Goal: Task Accomplishment & Management: Use online tool/utility

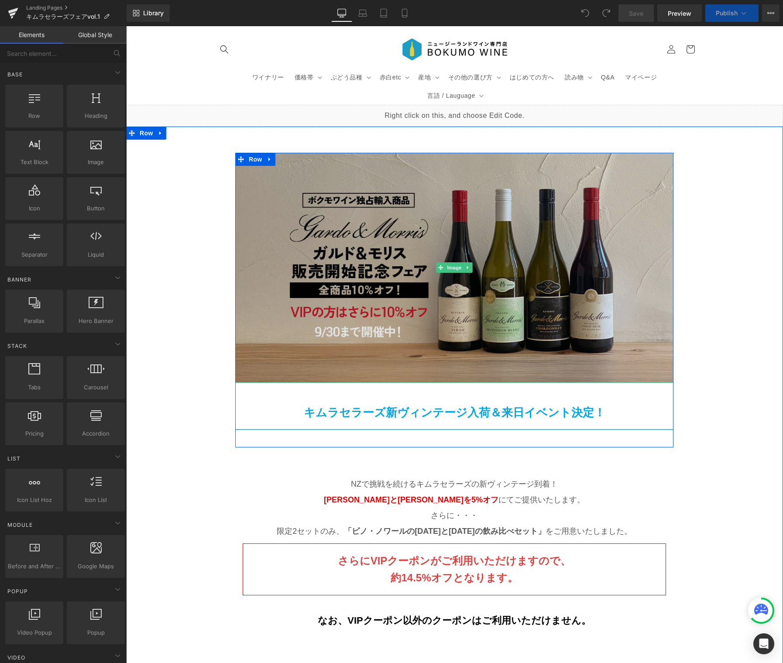
click at [430, 224] on img at bounding box center [454, 268] width 438 height 230
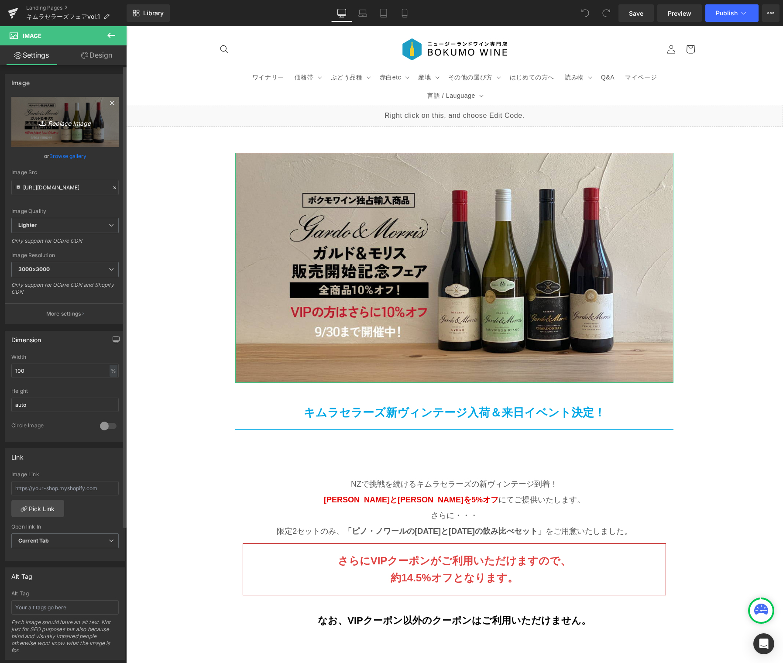
click at [67, 128] on link "Replace Image" at bounding box center [64, 122] width 107 height 50
type input "C:\fakepath\kimurafair-2025-vol1_PC.jpg"
click at [55, 123] on icon "Replace Image" at bounding box center [65, 121] width 70 height 11
type input "C:\fakepath\kimurafair-2025-vol1_OGP.jpg"
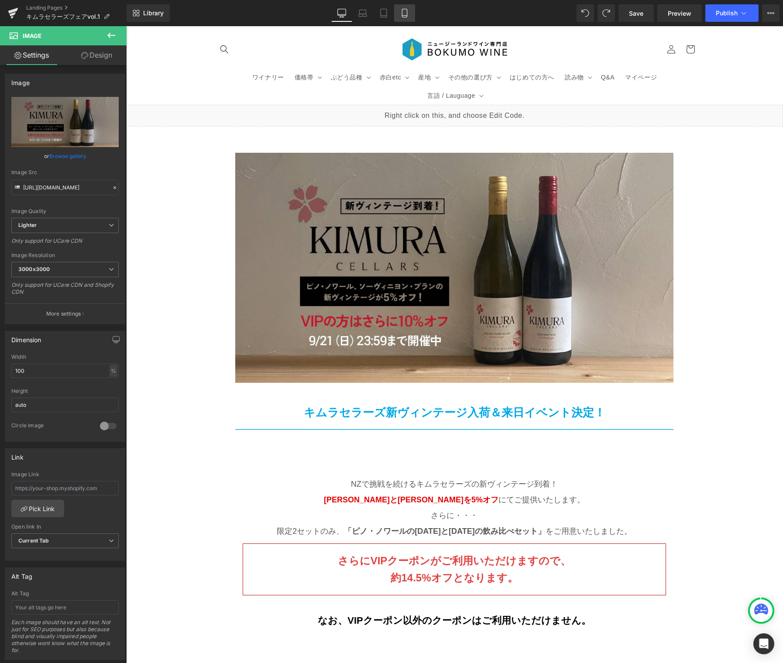
click at [402, 13] on icon at bounding box center [404, 13] width 9 height 9
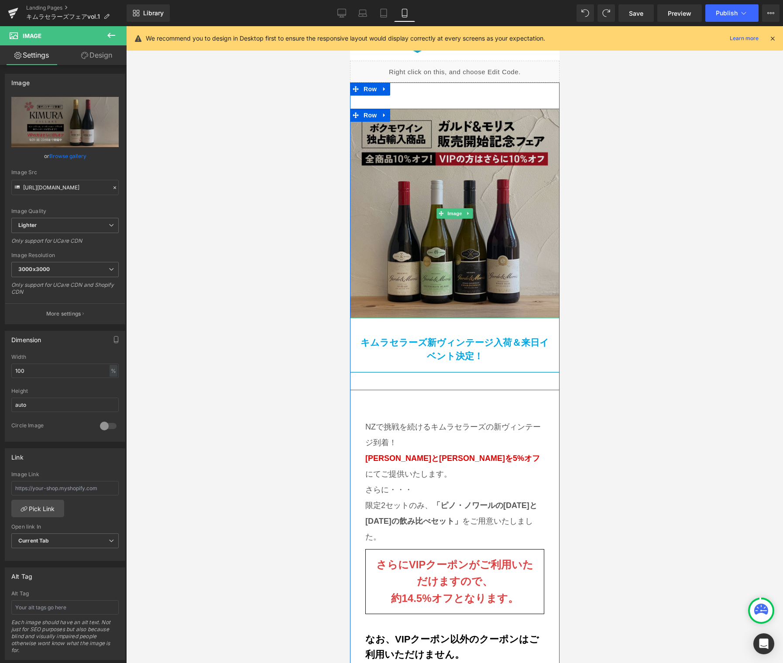
click at [463, 202] on img at bounding box center [453, 213] width 209 height 209
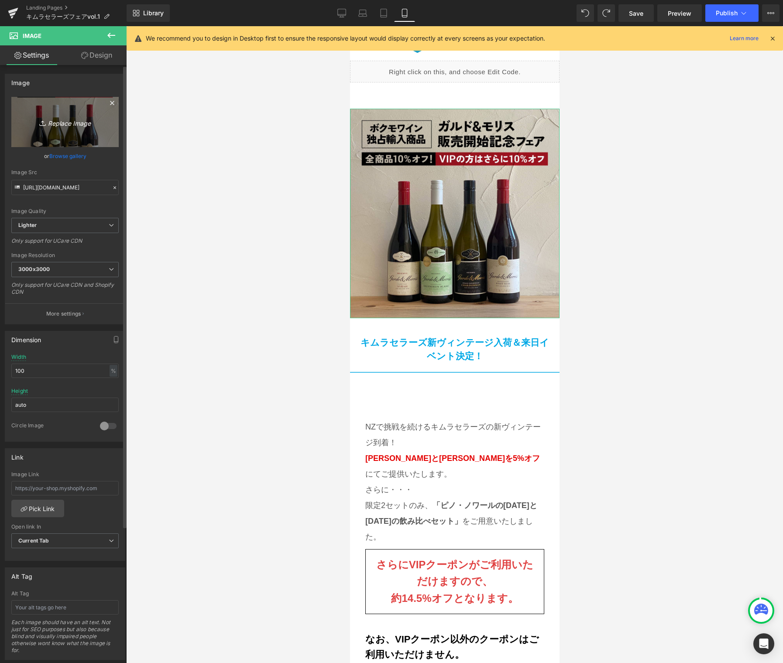
click at [67, 124] on icon "Replace Image" at bounding box center [65, 121] width 70 height 11
type input "C:\fakepath\kimurafair-2025-vol1_SNS_ad.jpg"
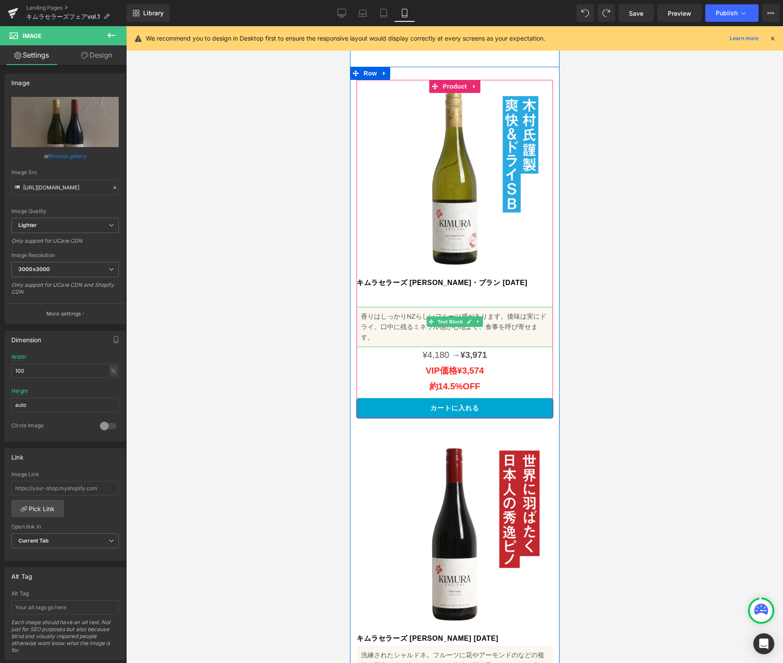
scroll to position [928, 0]
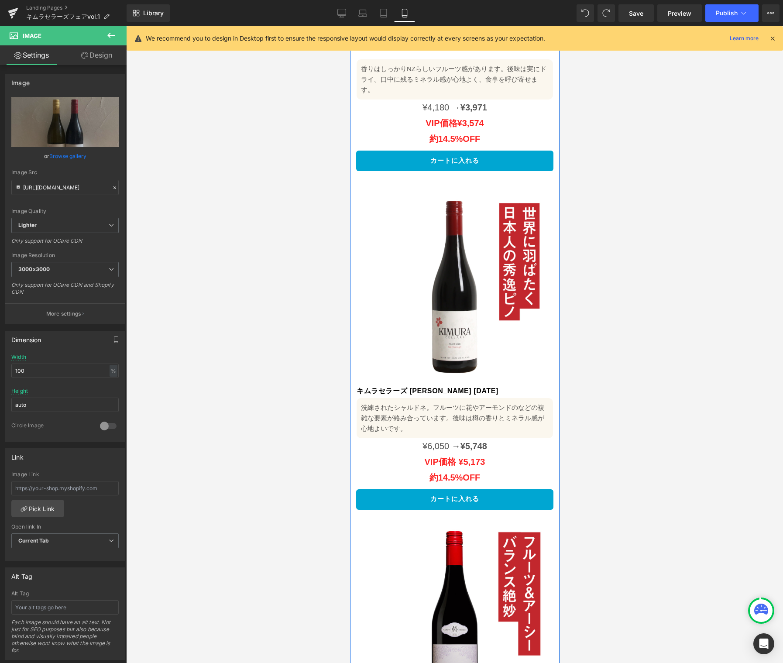
click at [492, 299] on img at bounding box center [454, 286] width 196 height 196
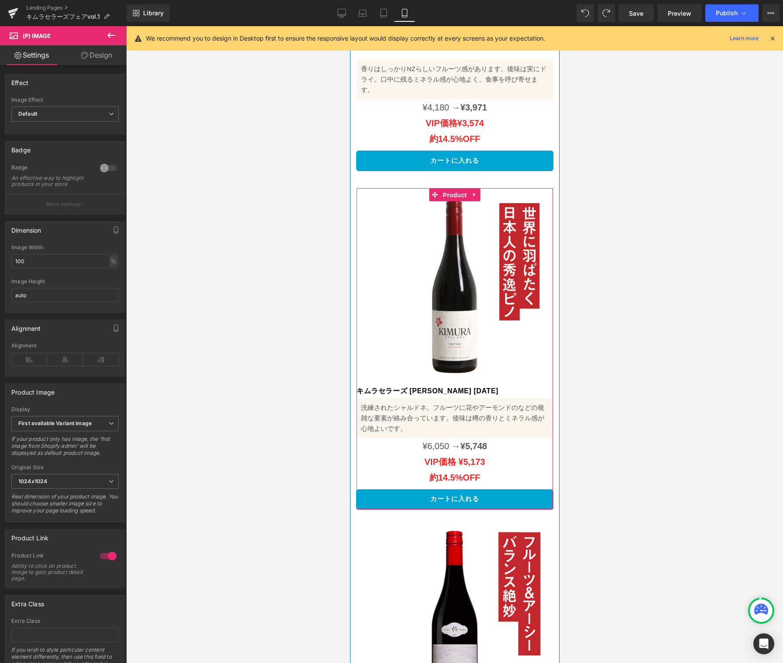
drag, startPoint x: 451, startPoint y: 170, endPoint x: 413, endPoint y: 166, distance: 38.6
click at [451, 188] on span "Product" at bounding box center [454, 194] width 28 height 13
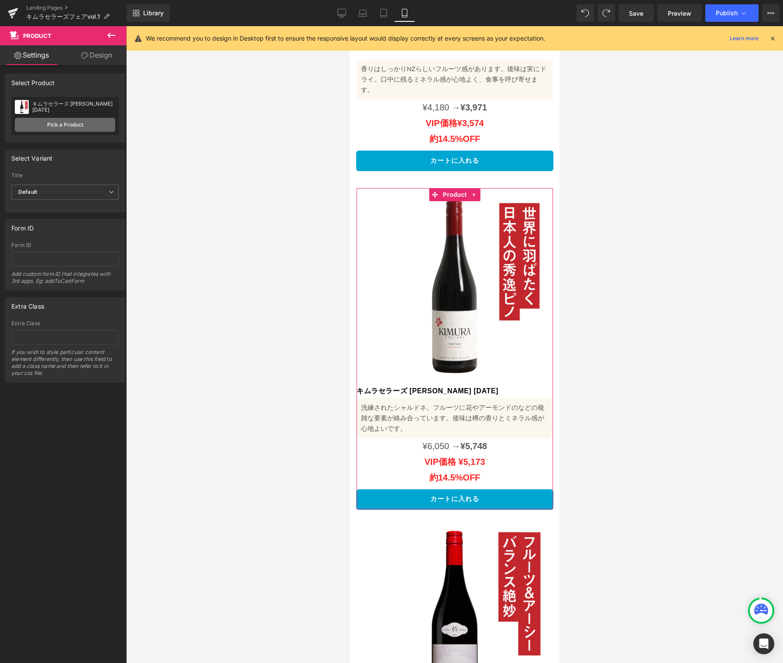
click at [67, 126] on link "Pick a Product" at bounding box center [65, 125] width 100 height 14
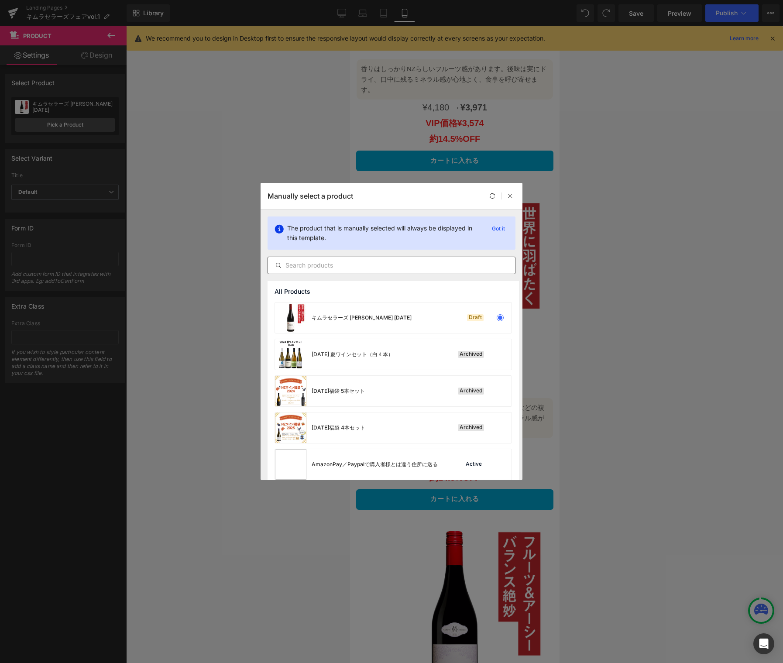
click at [366, 265] on input "text" at bounding box center [391, 265] width 247 height 10
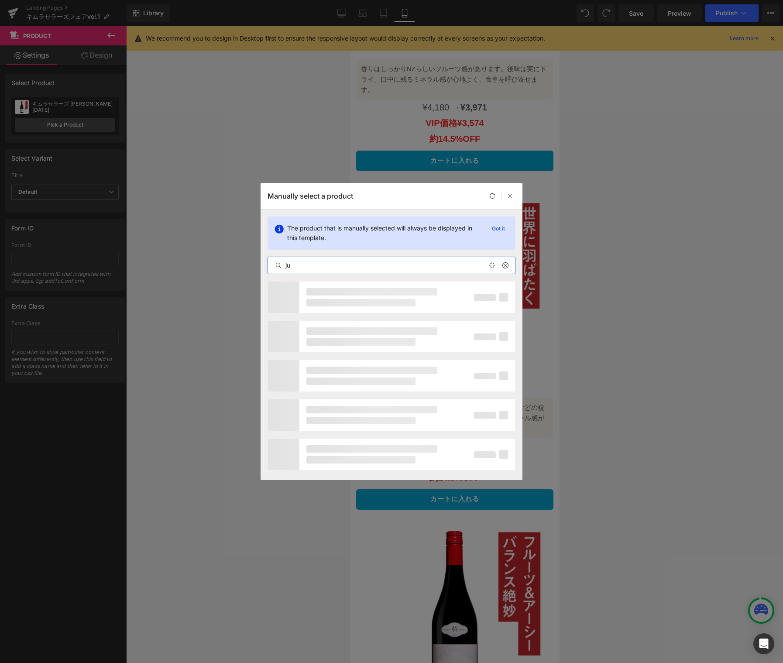
type input "j"
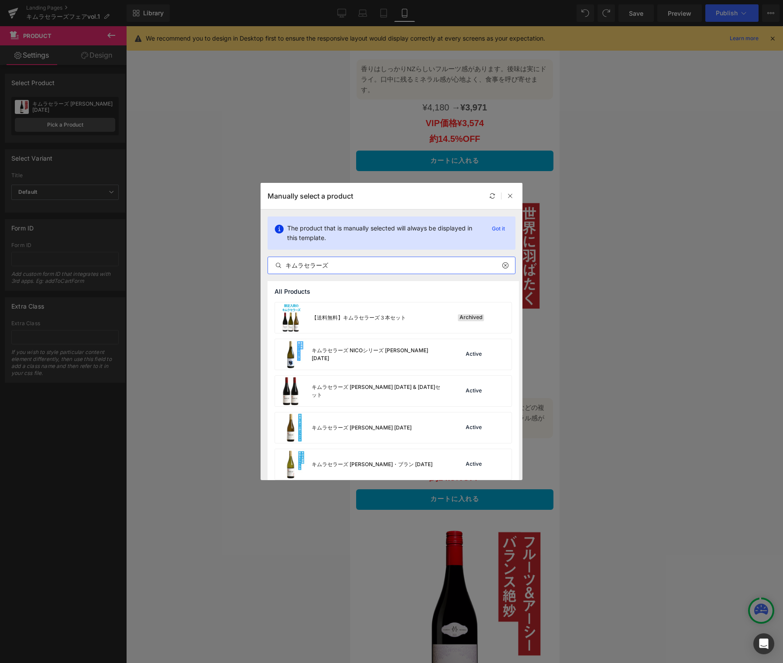
scroll to position [207, 0]
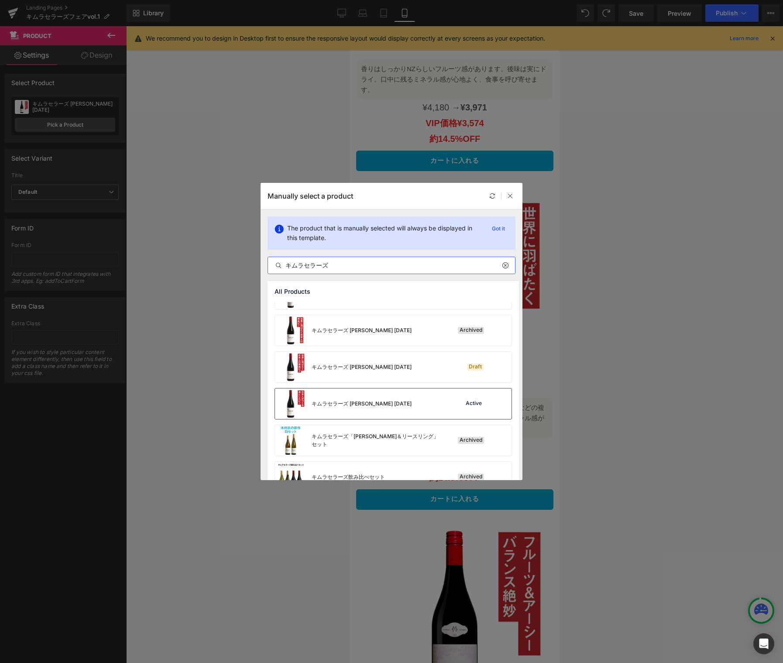
type input "キムラセラーズ"
click at [372, 403] on div "キムラセラーズ [PERSON_NAME] [DATE]" at bounding box center [361, 404] width 100 height 8
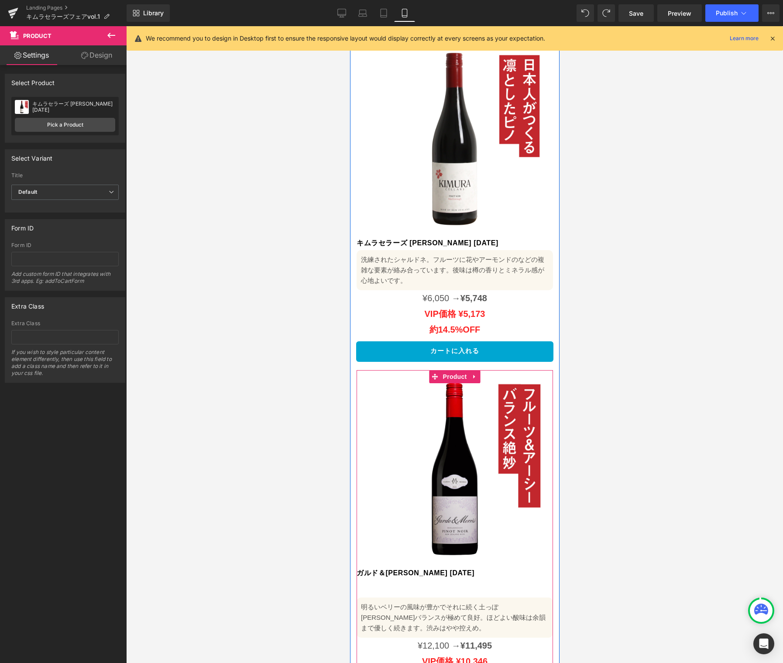
scroll to position [1168, 0]
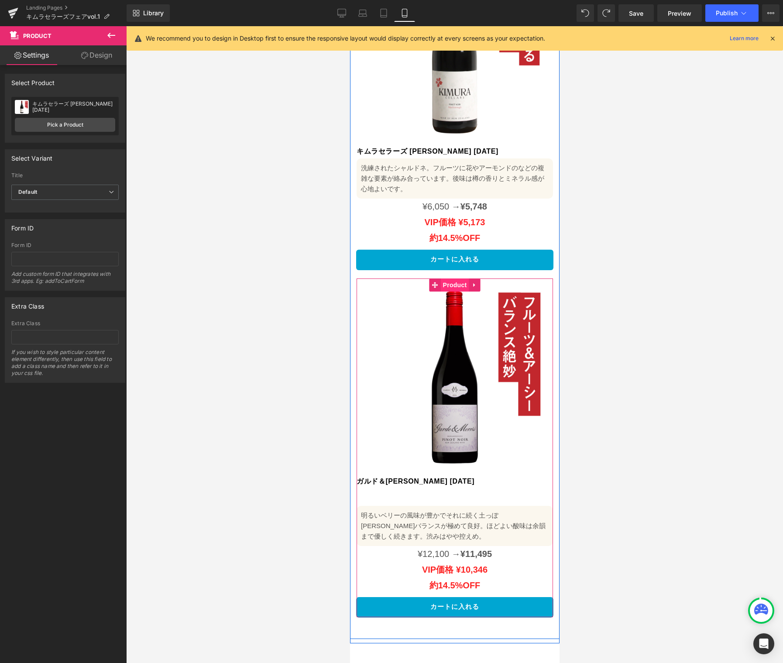
click at [453, 278] on span "Product" at bounding box center [454, 284] width 28 height 13
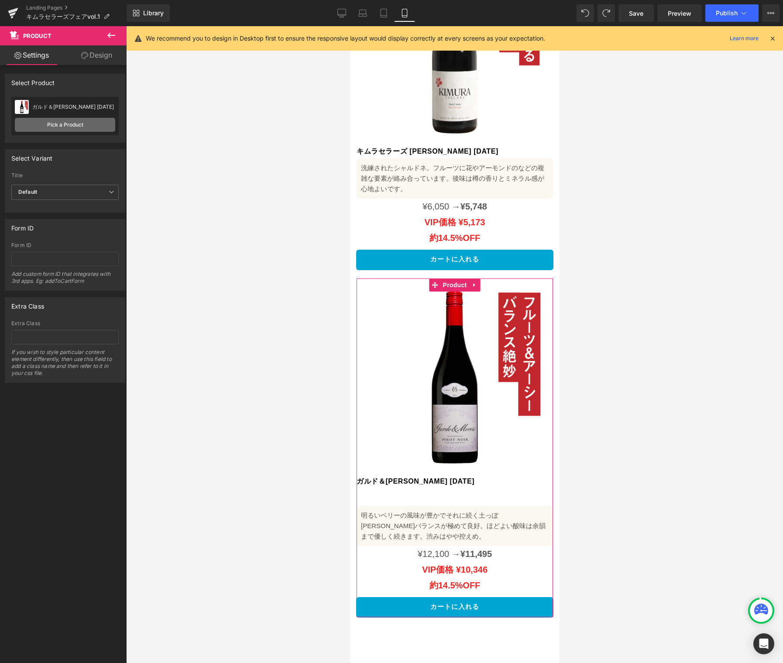
click at [62, 123] on link "Pick a Product" at bounding box center [65, 125] width 100 height 14
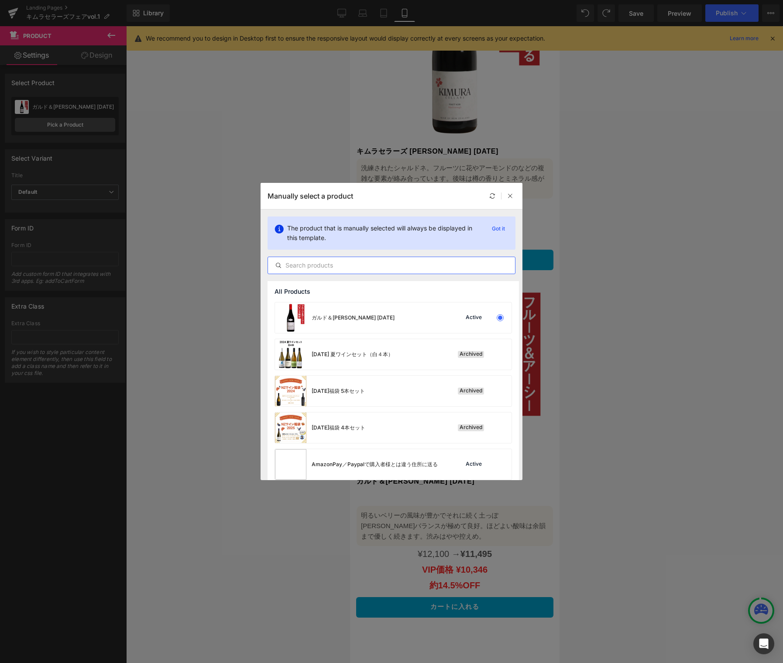
click at [360, 265] on input "text" at bounding box center [391, 265] width 247 height 10
type input "j"
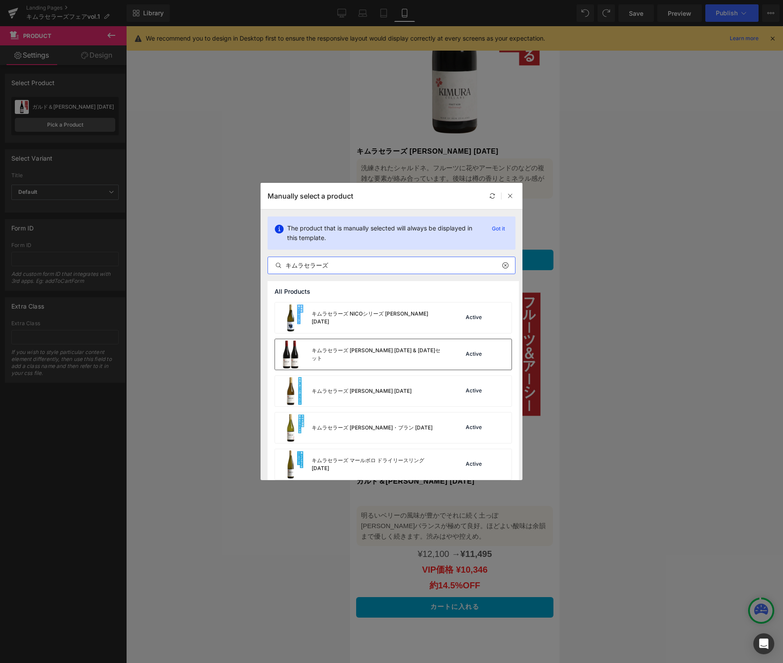
type input "キムラセラーズ"
click at [392, 355] on div "キムラセラーズ [PERSON_NAME] [DATE] & [DATE]セット" at bounding box center [376, 354] width 131 height 16
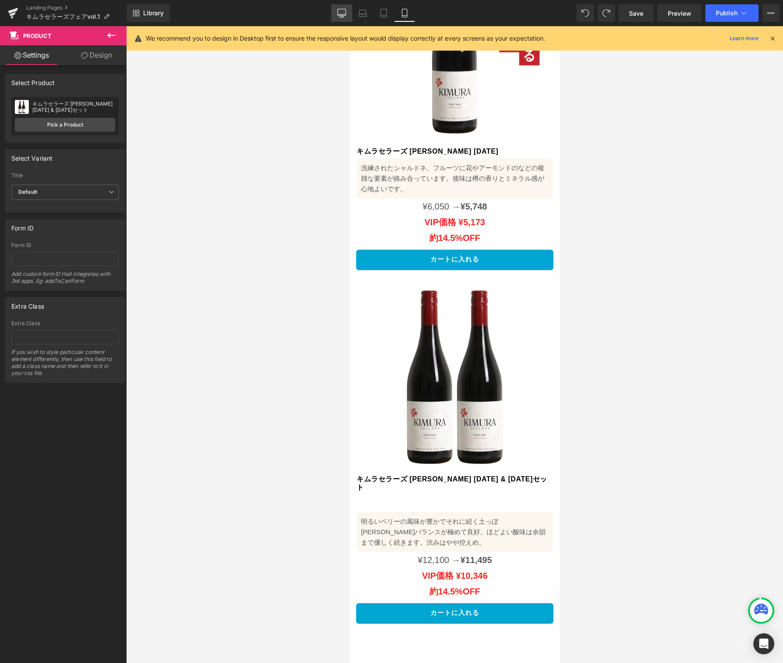
click at [337, 13] on link "Desktop" at bounding box center [341, 12] width 21 height 17
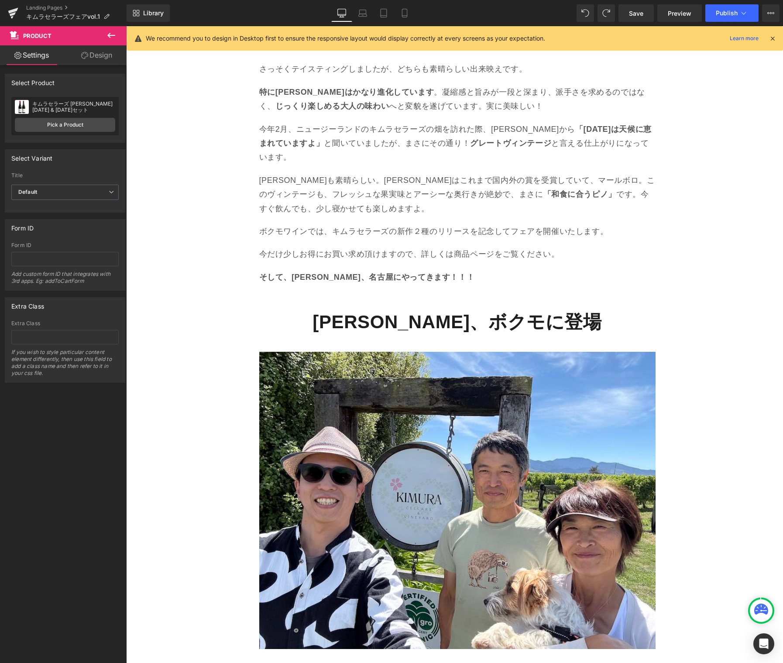
scroll to position [457, 0]
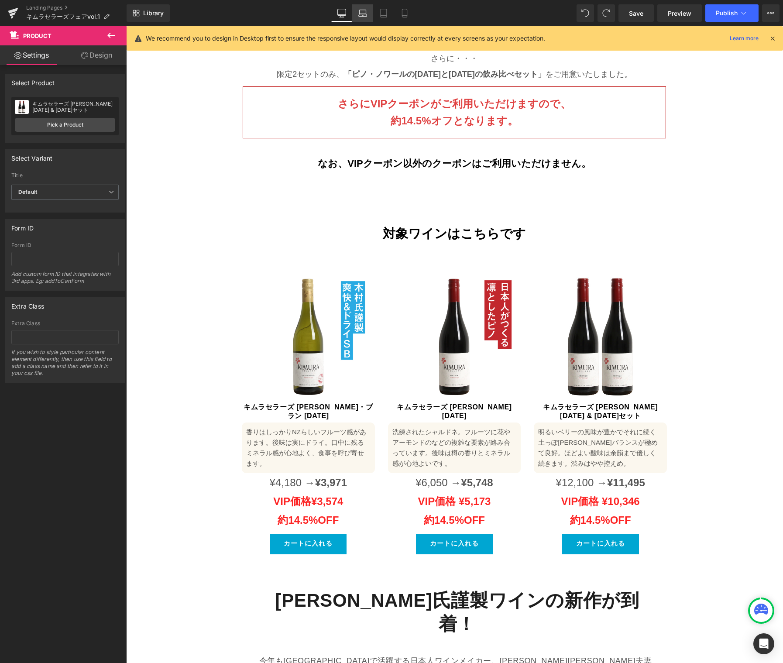
click at [355, 11] on link "Laptop" at bounding box center [362, 12] width 21 height 17
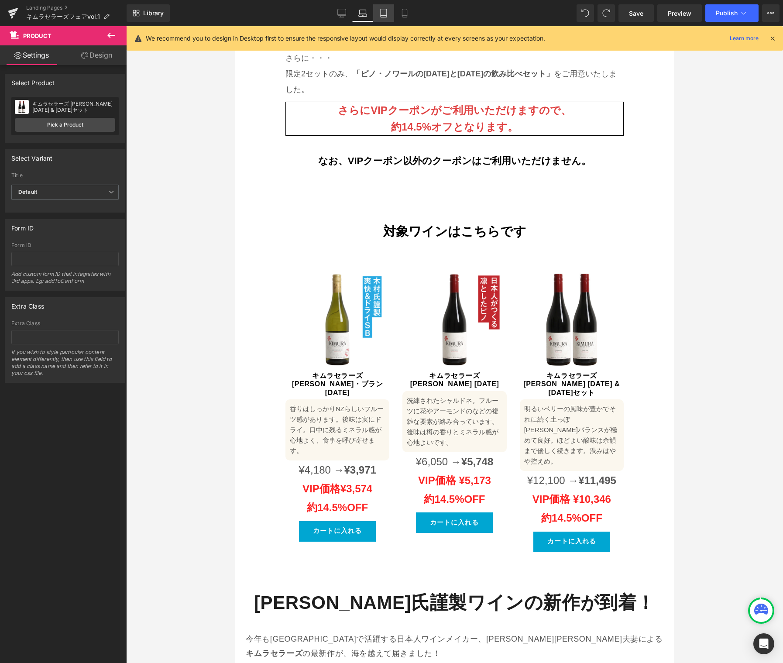
click at [386, 14] on icon at bounding box center [383, 13] width 6 height 8
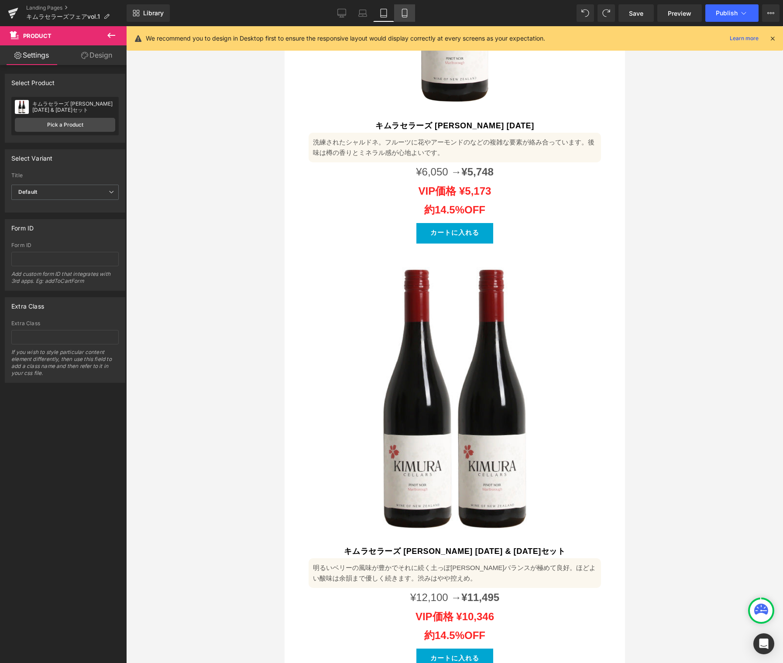
click at [410, 12] on link "Mobile" at bounding box center [404, 12] width 21 height 17
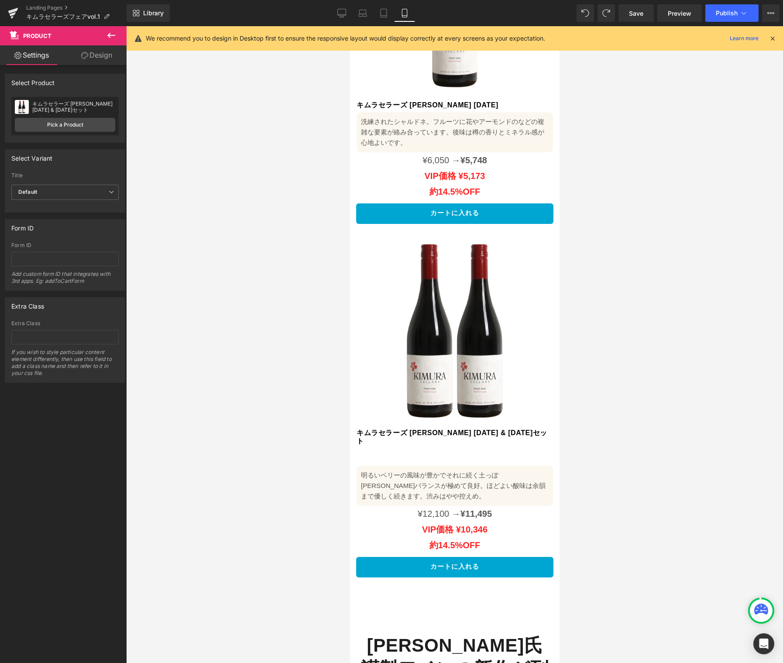
scroll to position [1167, 0]
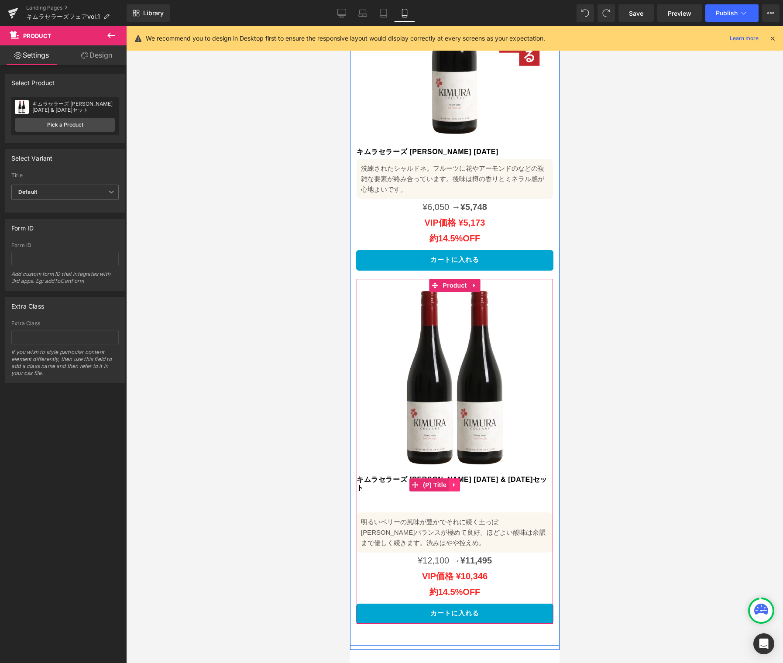
click at [451, 482] on icon at bounding box center [454, 485] width 6 height 7
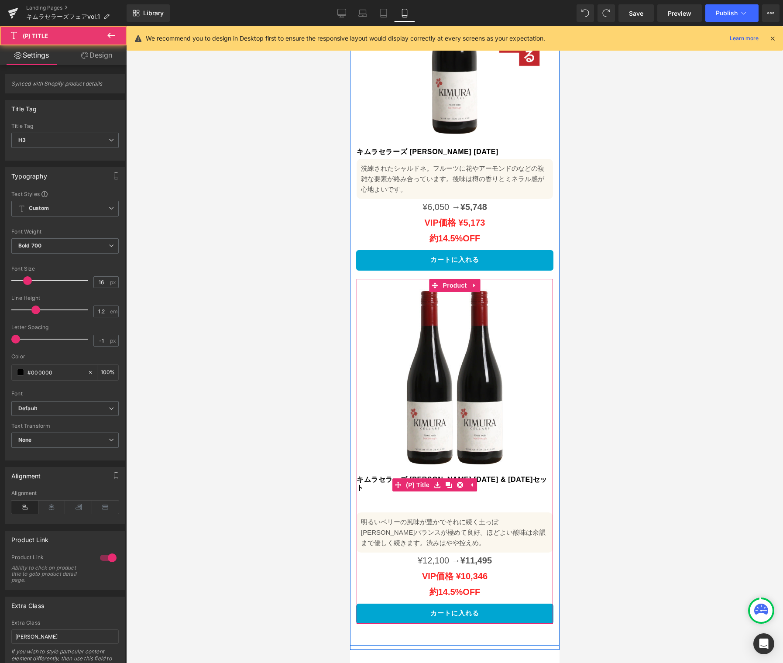
click at [487, 475] on link "キムラセラーズ [PERSON_NAME] [DATE] & [DATE]セット" at bounding box center [454, 483] width 196 height 17
click at [499, 475] on link "キムラセラーズ [PERSON_NAME] [DATE] & [DATE]セット" at bounding box center [454, 483] width 196 height 17
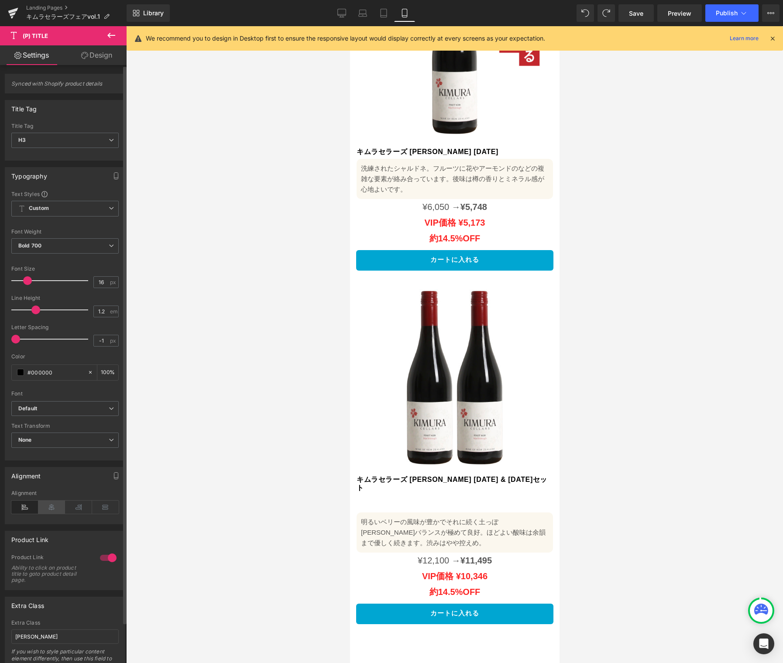
click at [52, 504] on icon at bounding box center [51, 506] width 27 height 13
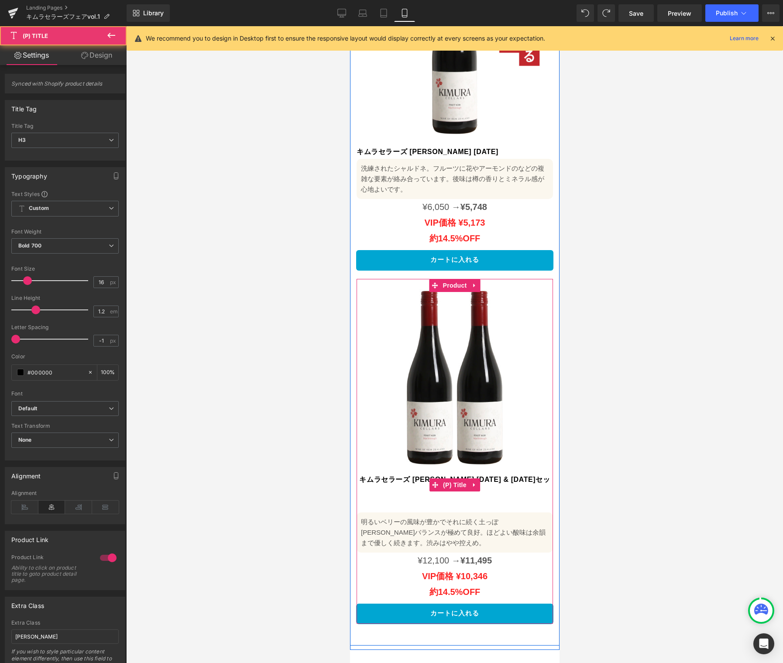
click at [401, 475] on link "キムラセラーズ [PERSON_NAME] [DATE] & [DATE]セット" at bounding box center [454, 483] width 196 height 17
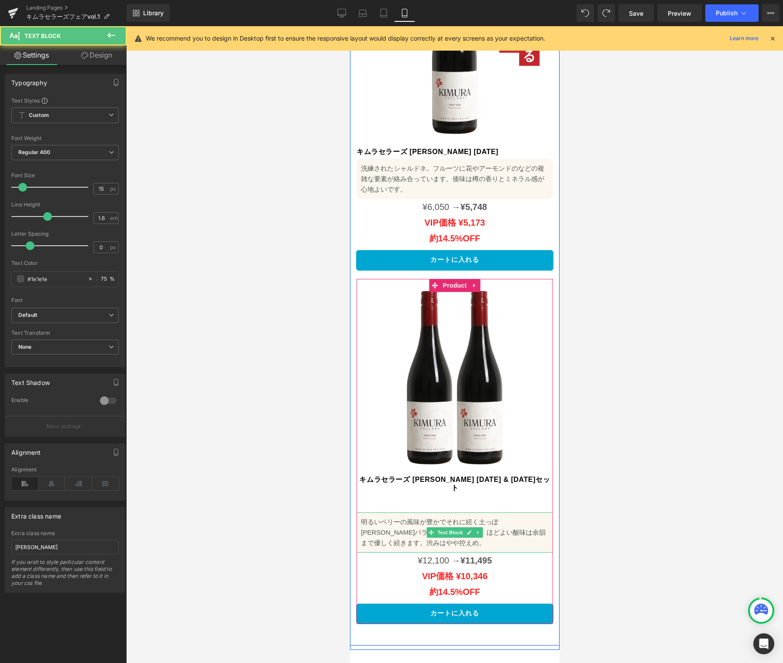
click at [387, 516] on p "明るいベリーの風味が豊かでそれに続く土っぽ[PERSON_NAME]バランスが極めて良好。ほどよい酸味は余韻まで優しく続きます。渋みはやや控えめ。" at bounding box center [454, 531] width 188 height 31
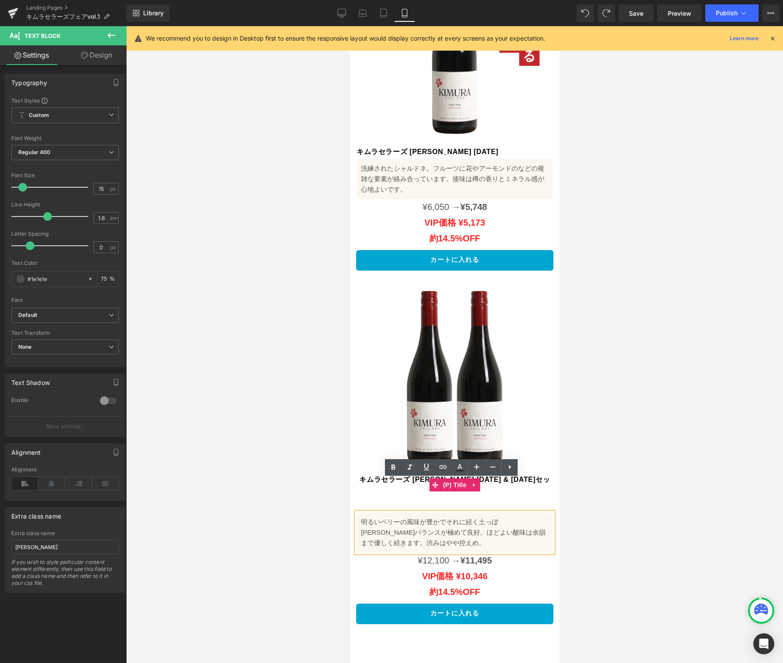
click at [384, 475] on link "キムラセラーズ [PERSON_NAME] [DATE] & [DATE]セット" at bounding box center [454, 483] width 196 height 17
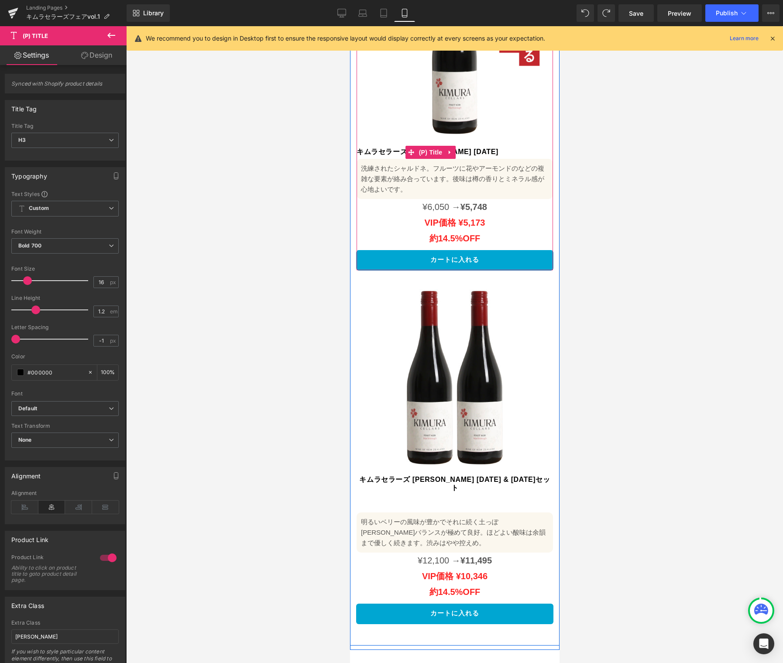
drag, startPoint x: 398, startPoint y: 123, endPoint x: 389, endPoint y: 123, distance: 8.7
click at [398, 147] on link "キムラセラーズ [PERSON_NAME] [DATE]" at bounding box center [427, 151] width 142 height 8
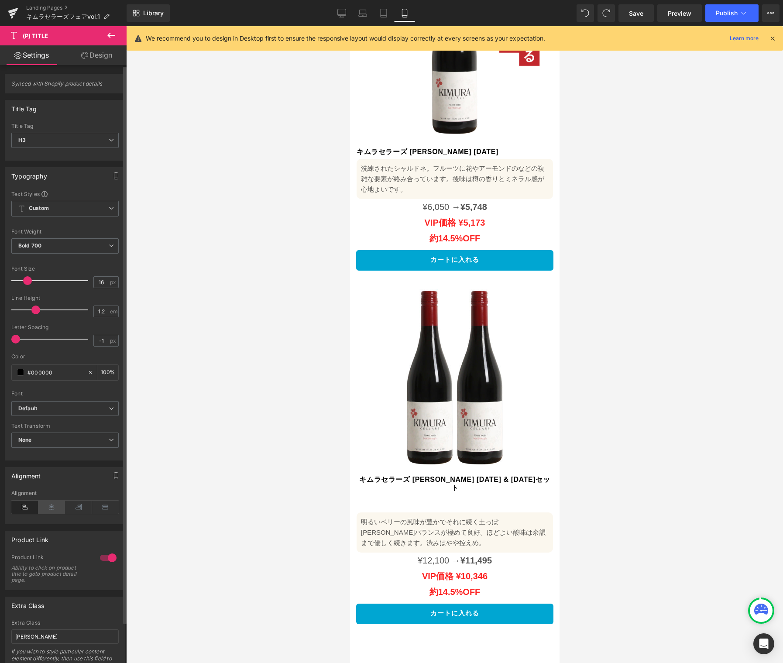
click at [41, 508] on icon at bounding box center [51, 506] width 27 height 13
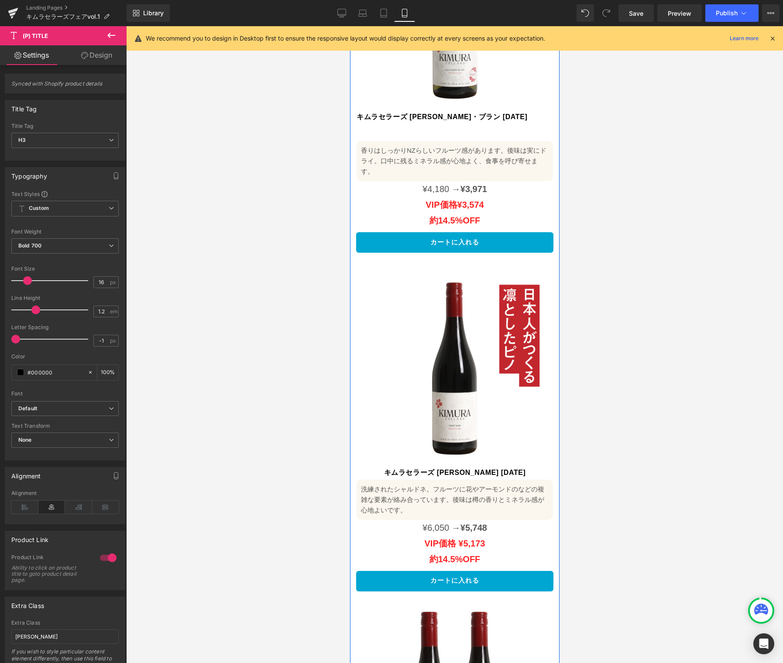
scroll to position [829, 0]
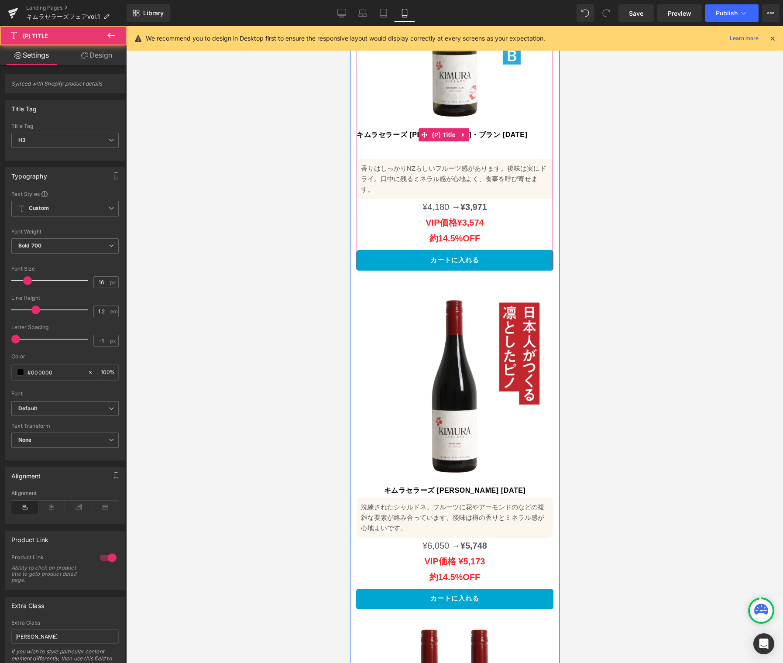
click at [393, 130] on link "キムラセラーズ [PERSON_NAME]・ブラン [DATE]" at bounding box center [441, 134] width 171 height 8
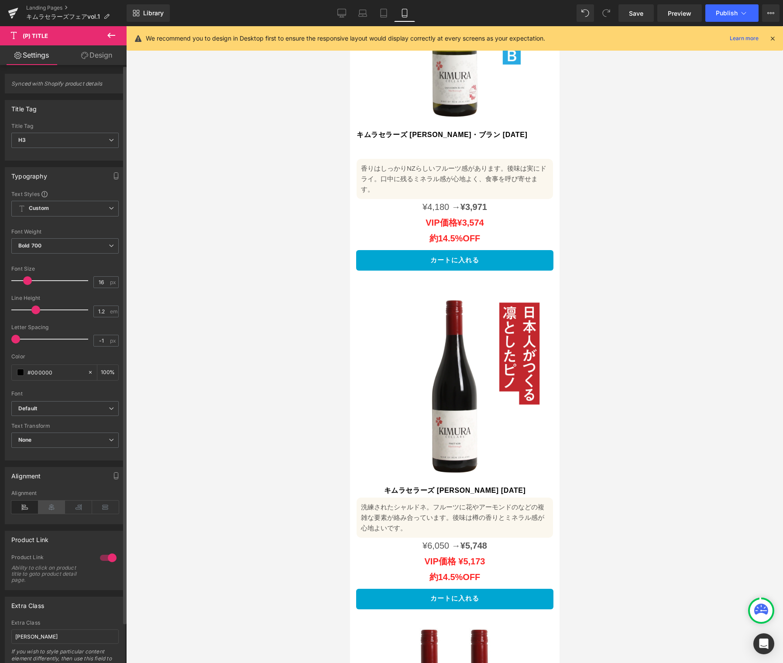
click at [53, 509] on icon at bounding box center [51, 506] width 27 height 13
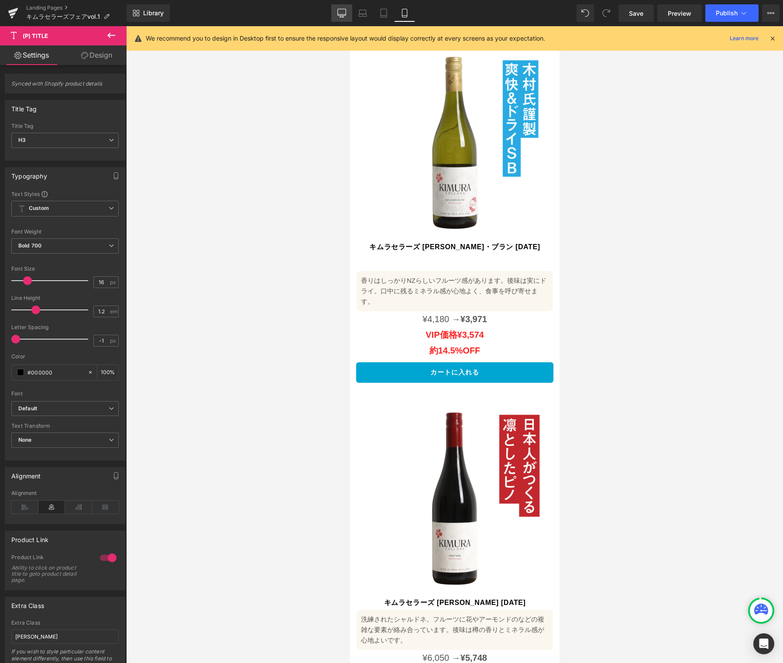
click at [342, 11] on icon at bounding box center [341, 13] width 9 height 9
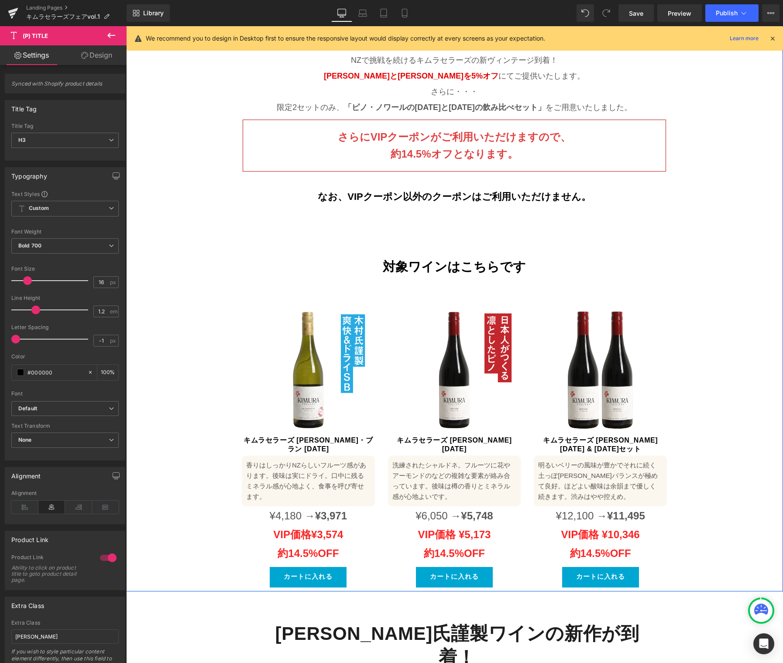
scroll to position [426, 0]
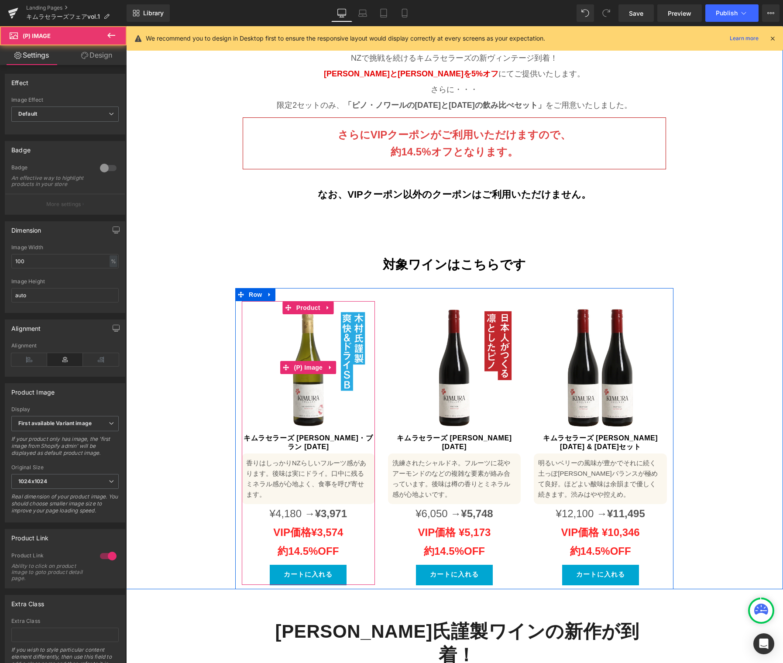
click at [272, 315] on img at bounding box center [308, 367] width 133 height 133
click at [251, 288] on span "Row" at bounding box center [254, 294] width 17 height 13
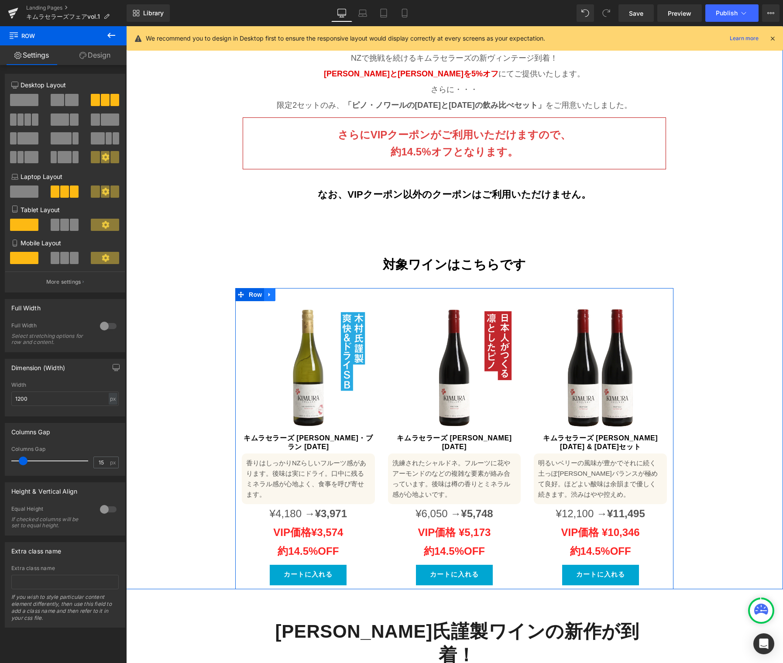
click at [268, 293] on icon at bounding box center [269, 295] width 2 height 4
drag, startPoint x: 277, startPoint y: 276, endPoint x: 292, endPoint y: 370, distance: 95.4
click at [278, 291] on icon at bounding box center [281, 294] width 6 height 6
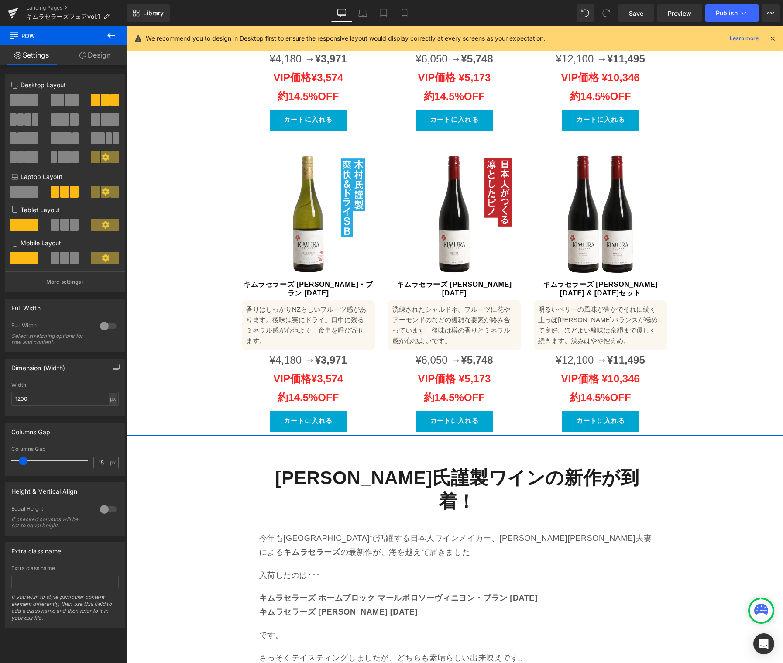
scroll to position [850, 0]
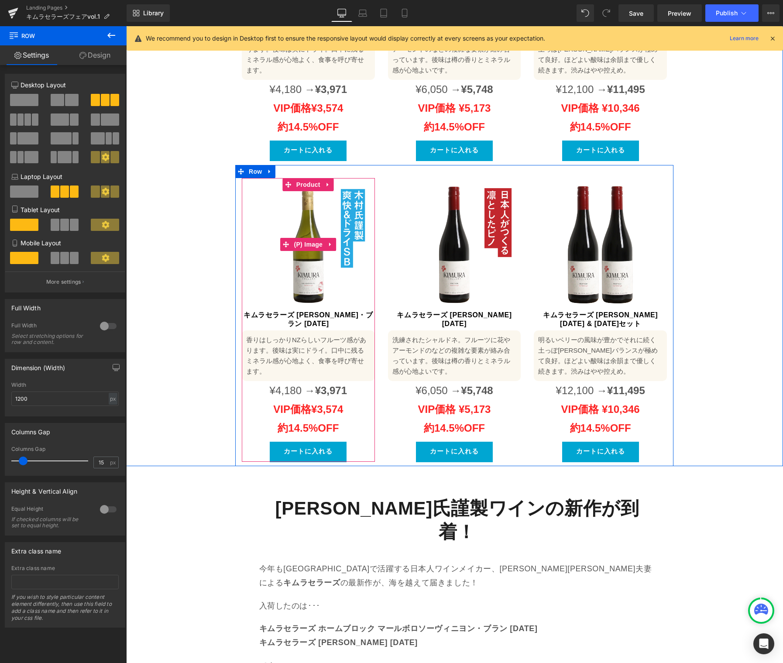
click at [242, 178] on div at bounding box center [243, 320] width 2 height 284
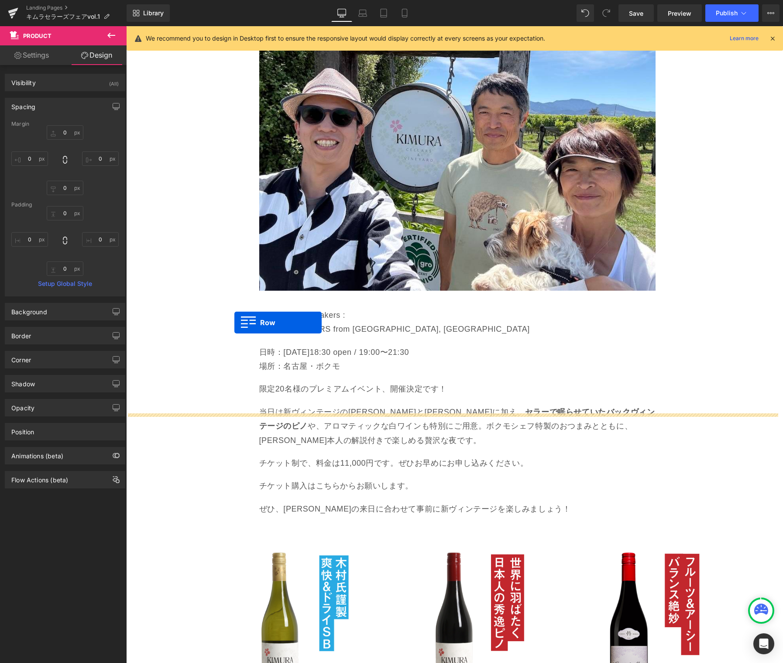
scroll to position [1607, 0]
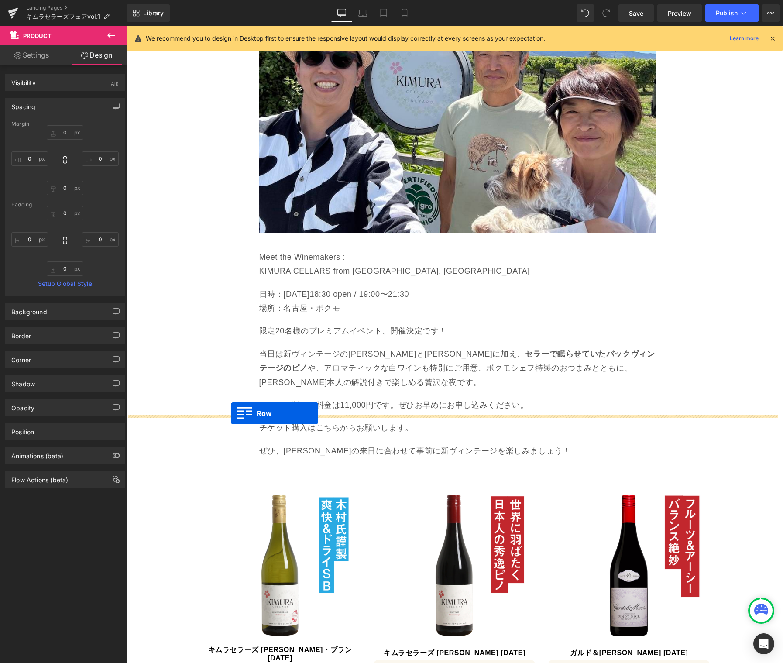
drag, startPoint x: 237, startPoint y: 154, endPoint x: 232, endPoint y: 413, distance: 260.0
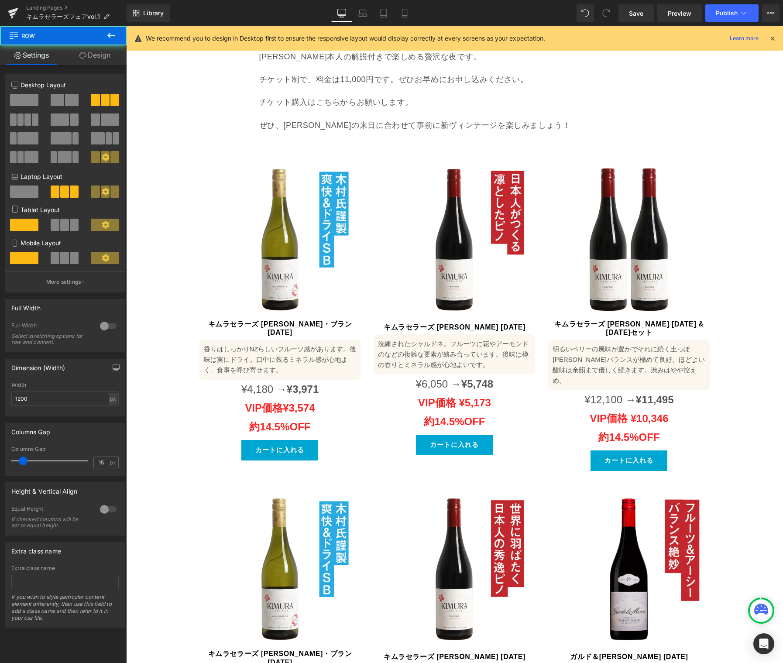
scroll to position [1971, 0]
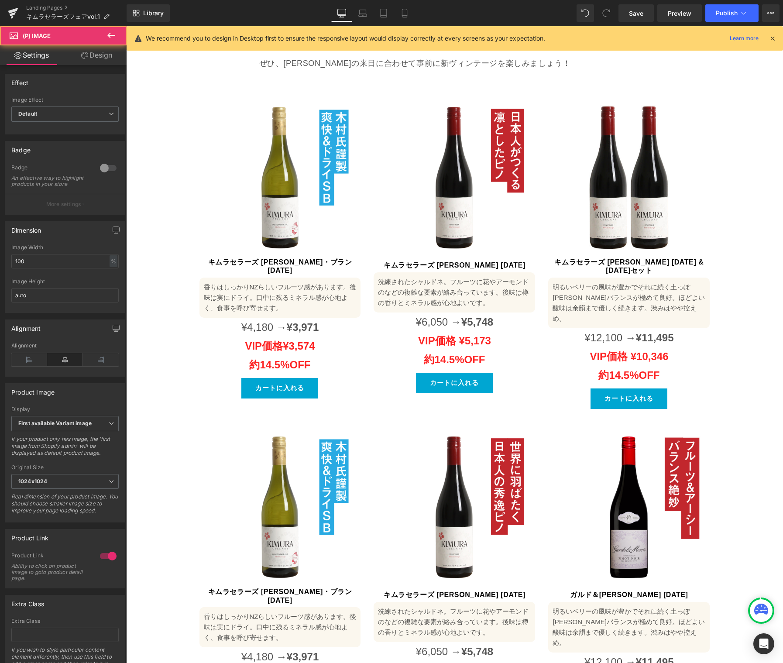
click at [219, 426] on img at bounding box center [279, 506] width 161 height 161
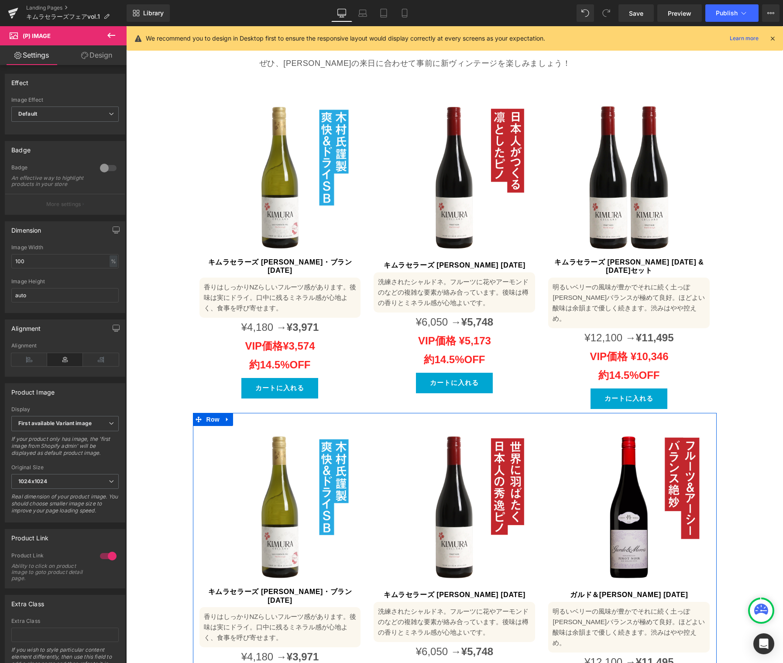
click at [224, 416] on icon at bounding box center [227, 419] width 6 height 7
click at [247, 416] on icon at bounding box center [250, 419] width 6 height 6
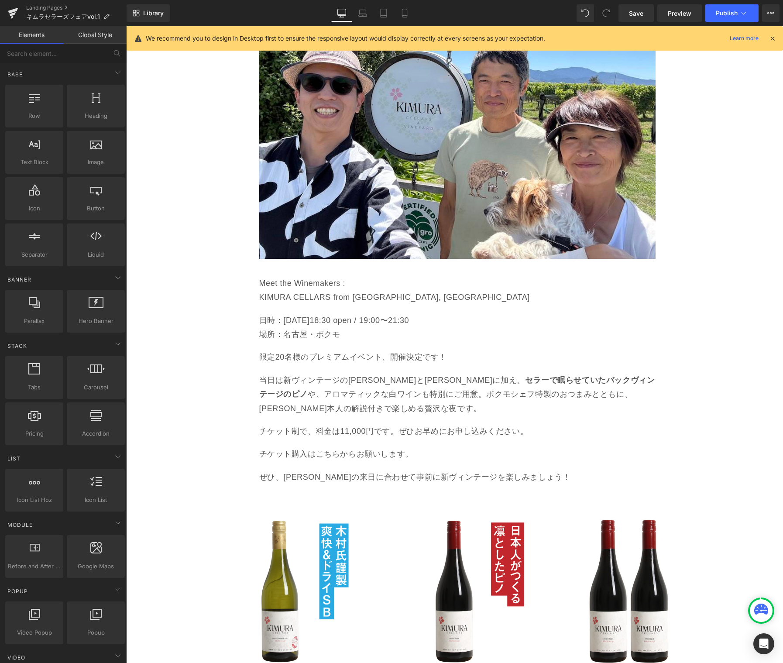
scroll to position [1557, 0]
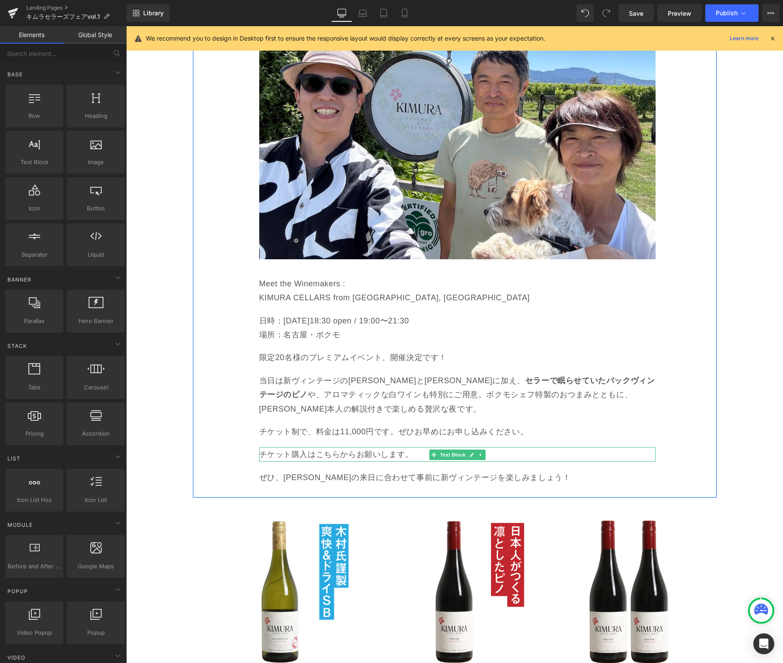
click at [401, 447] on p "チケット購入はこちらからお願いします。" at bounding box center [457, 454] width 396 height 14
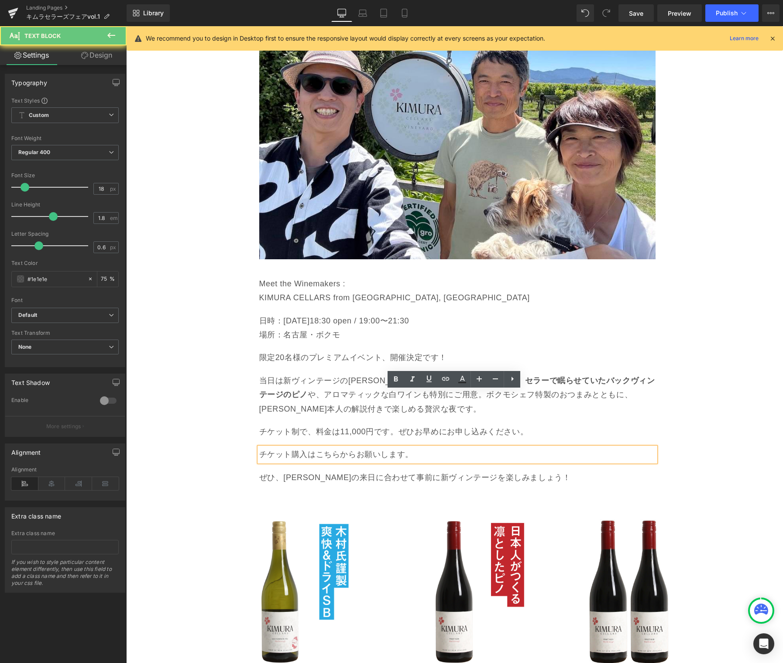
click at [347, 447] on p "チケット購入はこちらからお願いします。" at bounding box center [457, 454] width 396 height 14
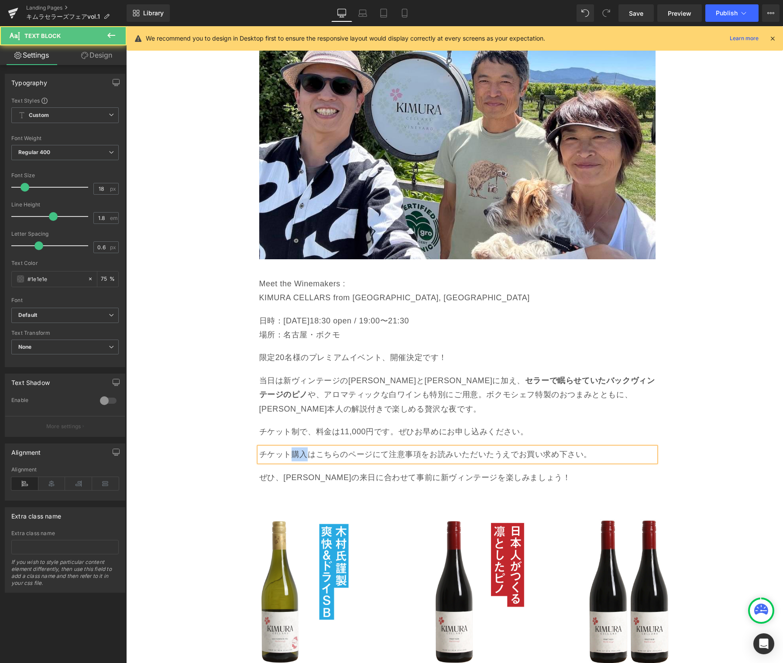
drag, startPoint x: 303, startPoint y: 398, endPoint x: 293, endPoint y: 399, distance: 10.1
click at [291, 447] on p "チケット購入はこちらのページにて注意事項をお読みいただいたうえでお買い求め下さい。" at bounding box center [457, 454] width 396 height 14
drag, startPoint x: 298, startPoint y: 395, endPoint x: 356, endPoint y: 393, distance: 58.1
click at [356, 447] on p "チケットはこちらのページにて注意事項をお読みいただいたうえでお買い求め下さい。" at bounding box center [457, 454] width 396 height 14
copy p "こちらのページ"
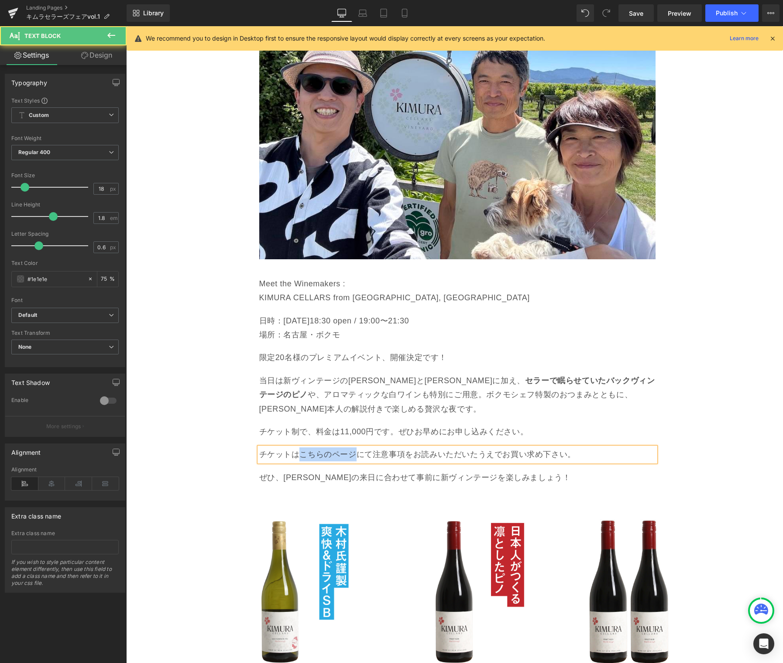
click at [337, 447] on p "チケットはこちらのページにて注意事項をお読みいただいたうえでお買い求め下さい。" at bounding box center [457, 454] width 396 height 14
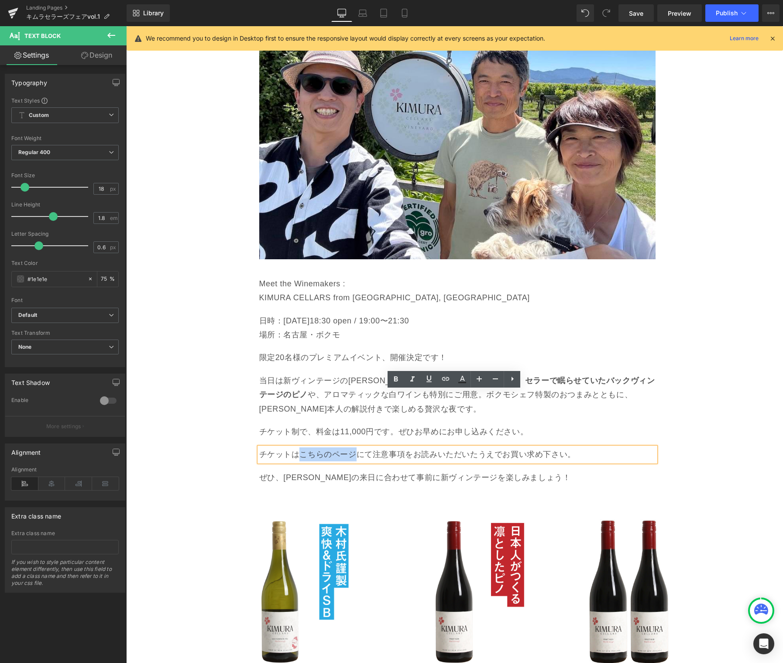
click at [294, 447] on p "チケットはこちらのページにて注意事項をお読みいただいたうえでお買い求め下さい。" at bounding box center [457, 454] width 396 height 14
click at [444, 379] on icon at bounding box center [445, 378] width 10 height 10
click at [370, 411] on input "text" at bounding box center [348, 417] width 134 height 22
paste input "[URL][DOMAIN_NAME]"
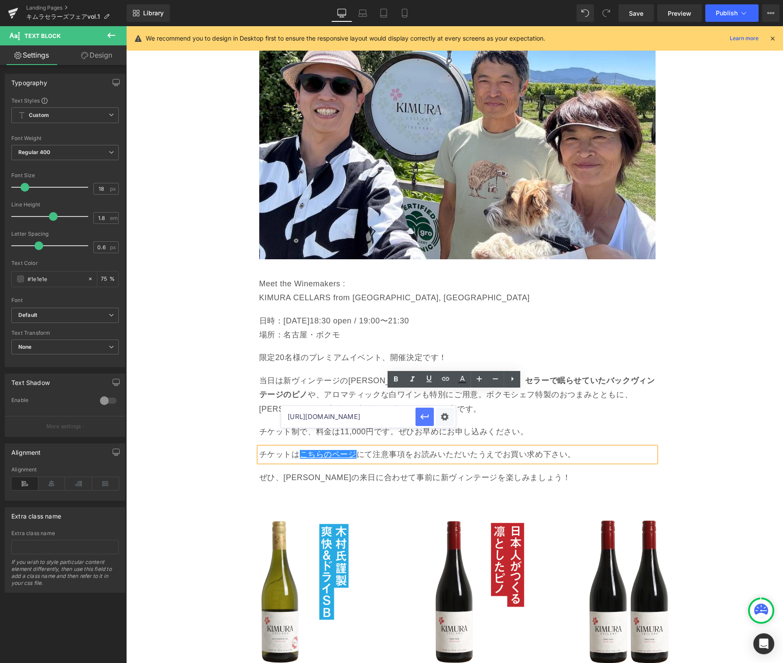
type input "[URL][DOMAIN_NAME]"
click at [424, 415] on icon "button" at bounding box center [424, 416] width 10 height 10
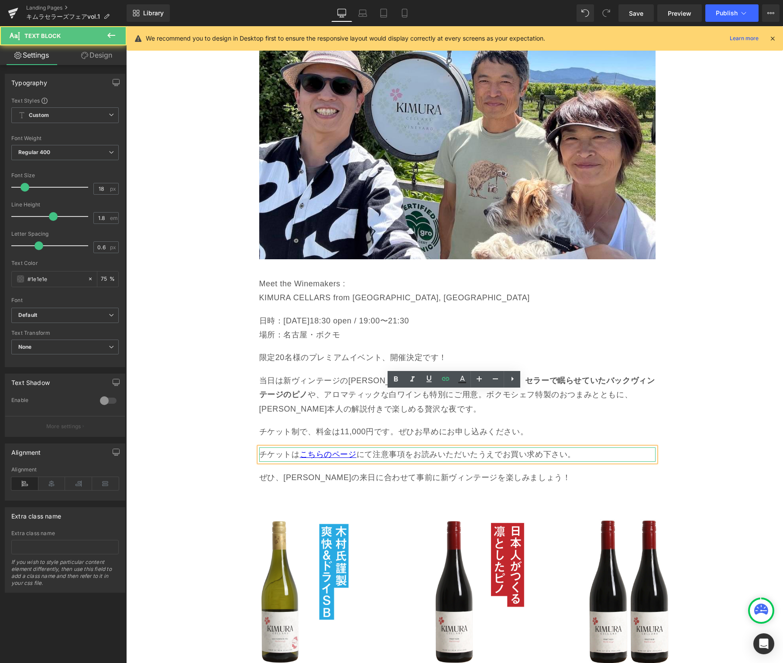
click at [582, 447] on p "チケットは こちらのページ にて注意事項をお読みいただいたうえでお買い求め下さい。" at bounding box center [457, 454] width 396 height 14
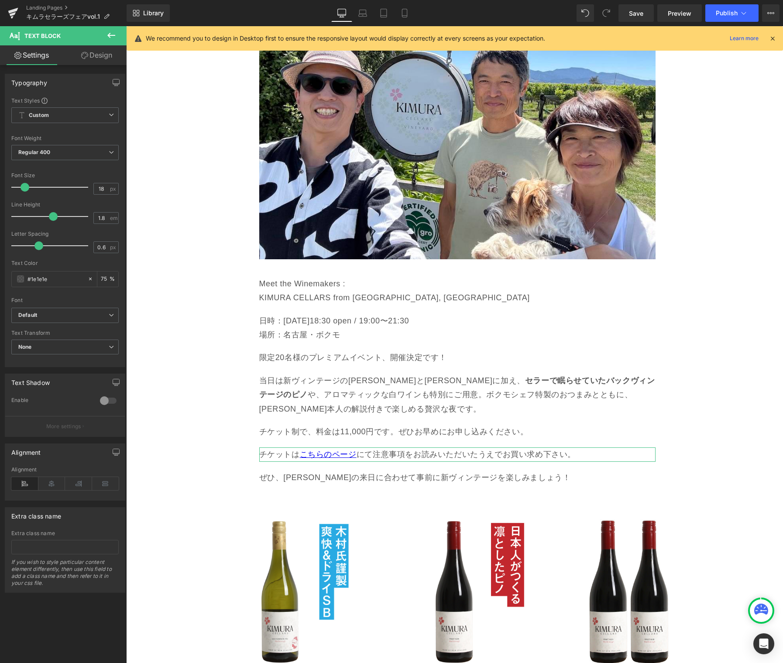
drag, startPoint x: 89, startPoint y: 58, endPoint x: 79, endPoint y: 72, distance: 17.4
click at [89, 58] on link "Design" at bounding box center [96, 55] width 63 height 20
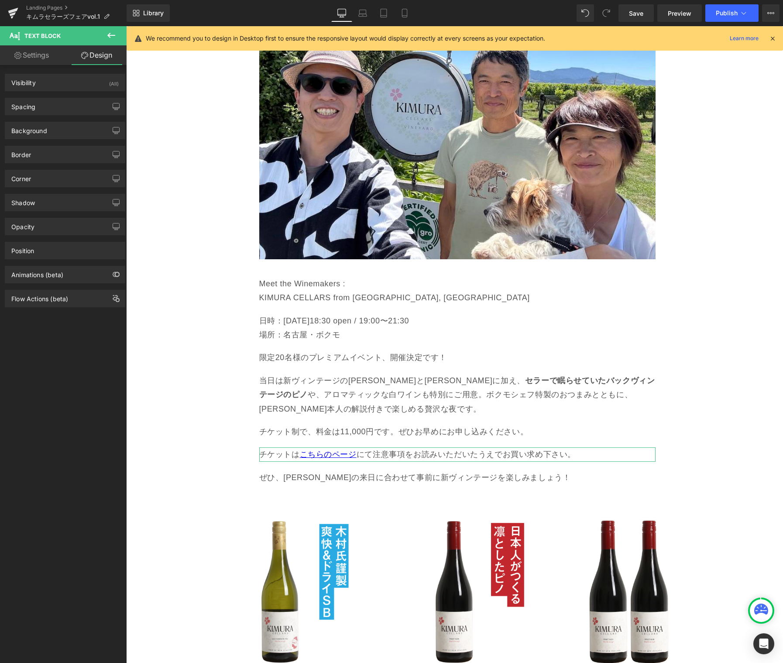
drag, startPoint x: 15, startPoint y: 59, endPoint x: 21, endPoint y: 53, distance: 7.7
click at [15, 59] on link "Settings" at bounding box center [31, 55] width 63 height 20
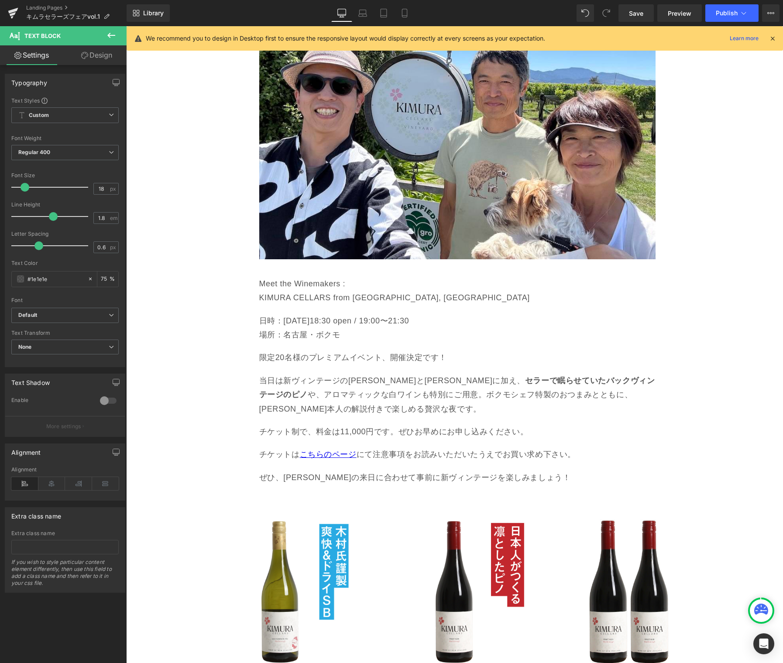
click at [114, 34] on icon at bounding box center [111, 35] width 10 height 10
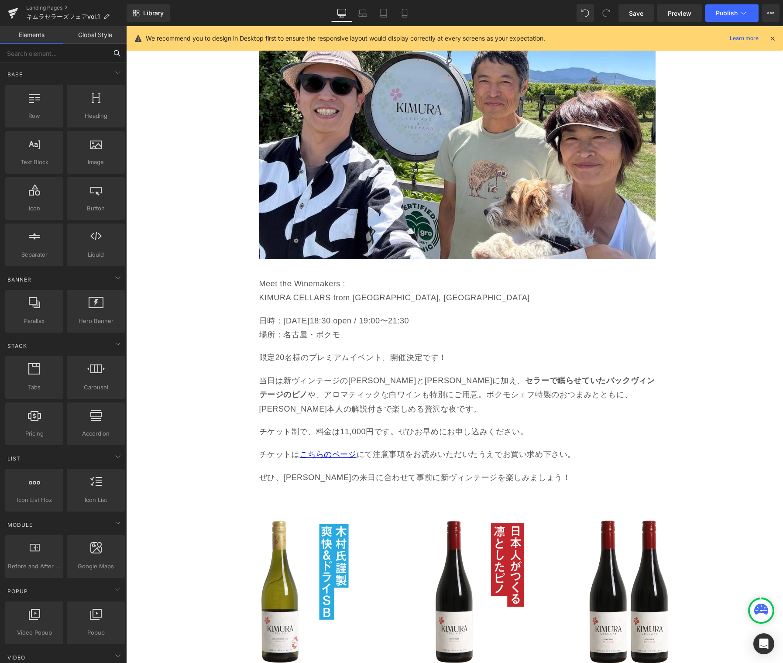
click at [50, 56] on input "text" at bounding box center [53, 53] width 107 height 19
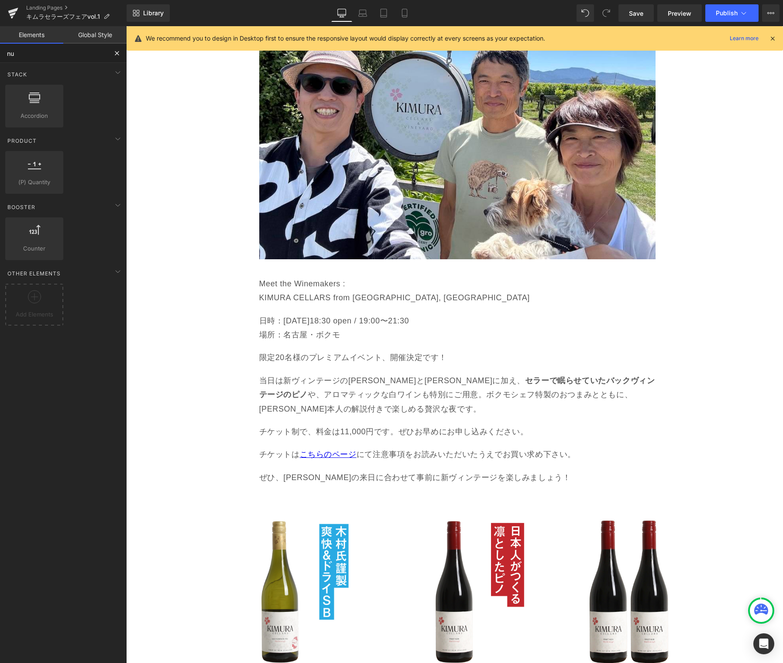
type input "n"
type input "butto"
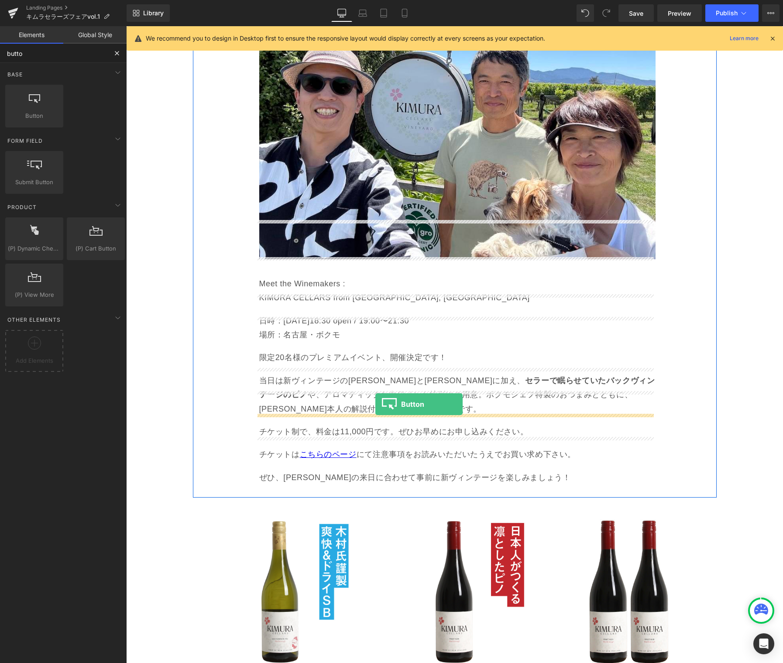
drag, startPoint x: 165, startPoint y: 129, endPoint x: 375, endPoint y: 404, distance: 345.7
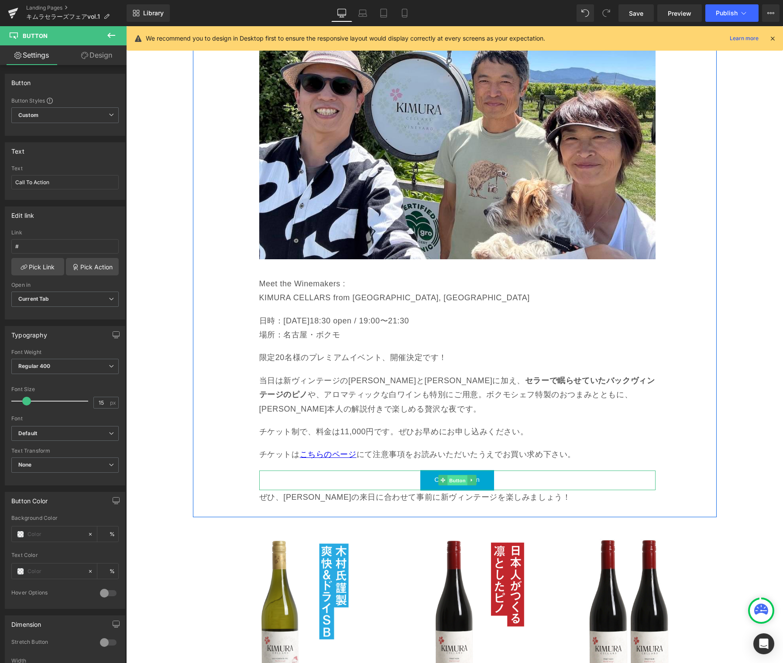
click at [447, 475] on span "Button" at bounding box center [457, 480] width 20 height 10
click at [478, 470] on link "Call To Action" at bounding box center [456, 480] width 73 height 20
click at [100, 56] on link "Design" at bounding box center [96, 55] width 63 height 20
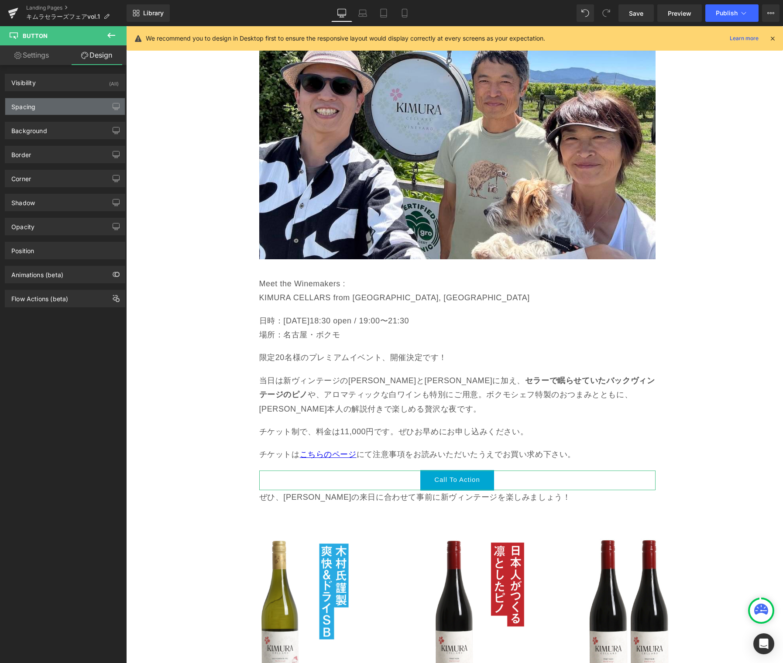
click at [59, 103] on div "Spacing" at bounding box center [65, 106] width 120 height 17
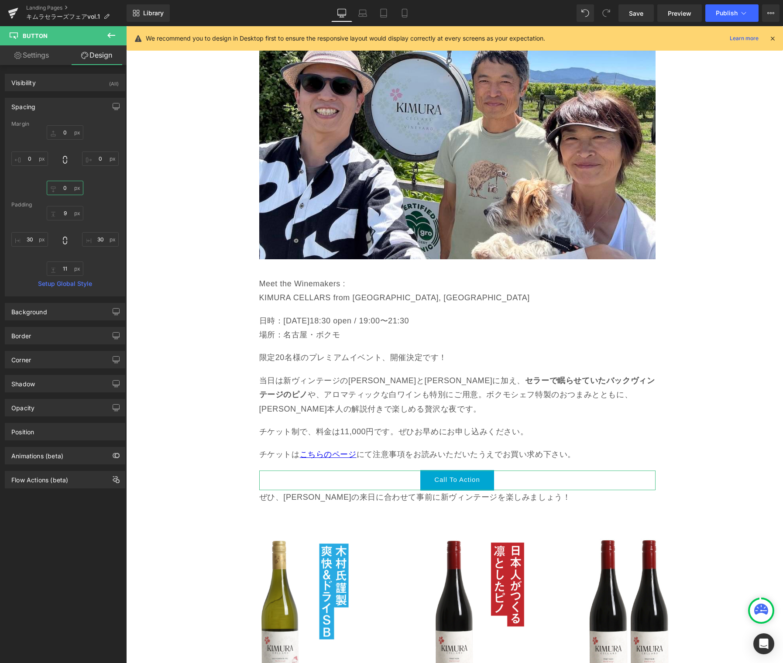
click at [63, 188] on input "0" at bounding box center [65, 188] width 37 height 14
type input "40"
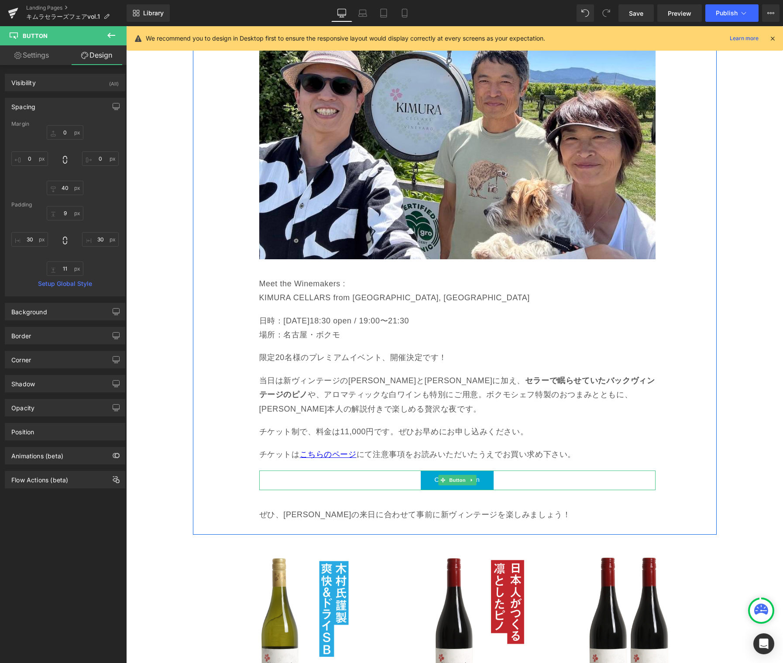
click at [475, 475] on span "Call To Action" at bounding box center [457, 479] width 46 height 8
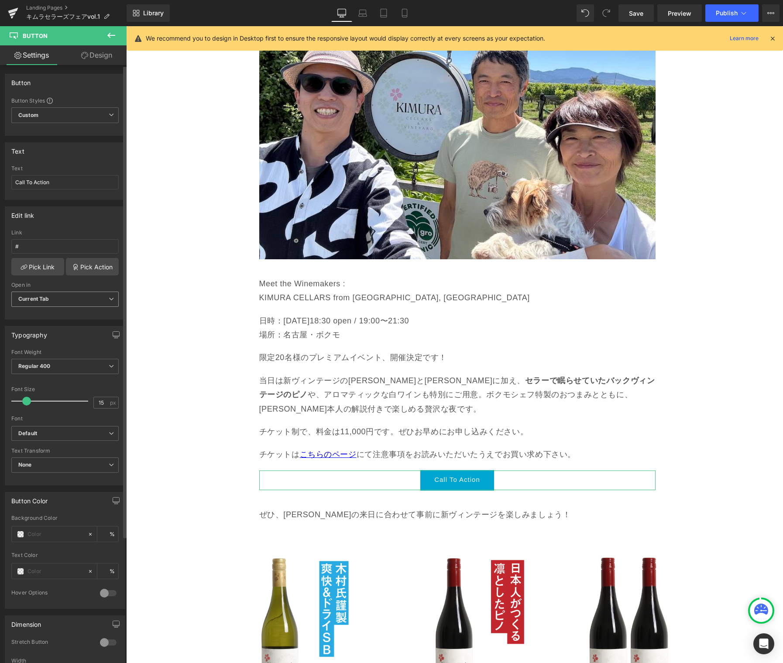
click at [46, 298] on b "Current Tab" at bounding box center [33, 298] width 31 height 7
click at [38, 184] on input "Call To Action" at bounding box center [64, 182] width 107 height 14
type input "カッl とぅー アクション"
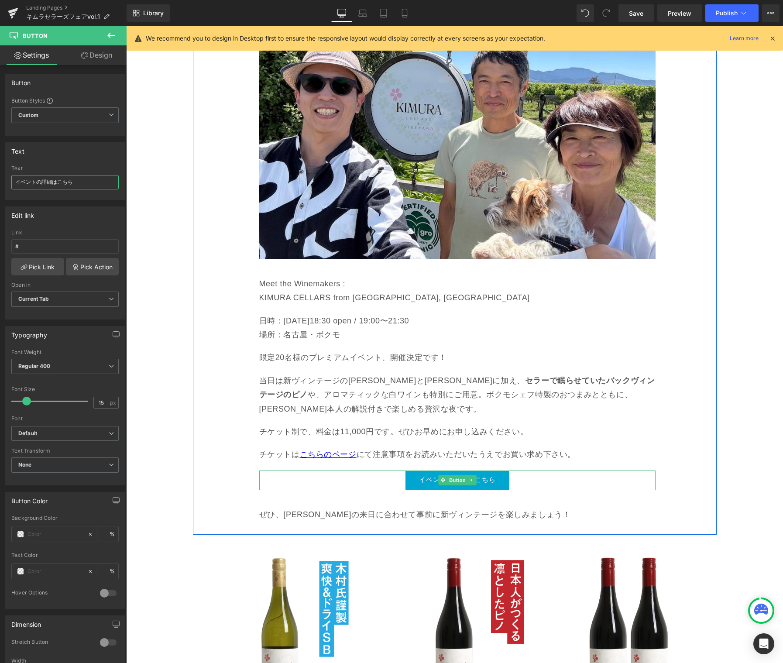
type input "イベントの詳細はこちら"
click at [408, 470] on link "イベントの詳細はこちら" at bounding box center [457, 480] width 104 height 20
click at [469, 477] on icon at bounding box center [471, 479] width 5 height 5
click at [413, 470] on link "イベントの詳細はこちら" at bounding box center [457, 480] width 104 height 20
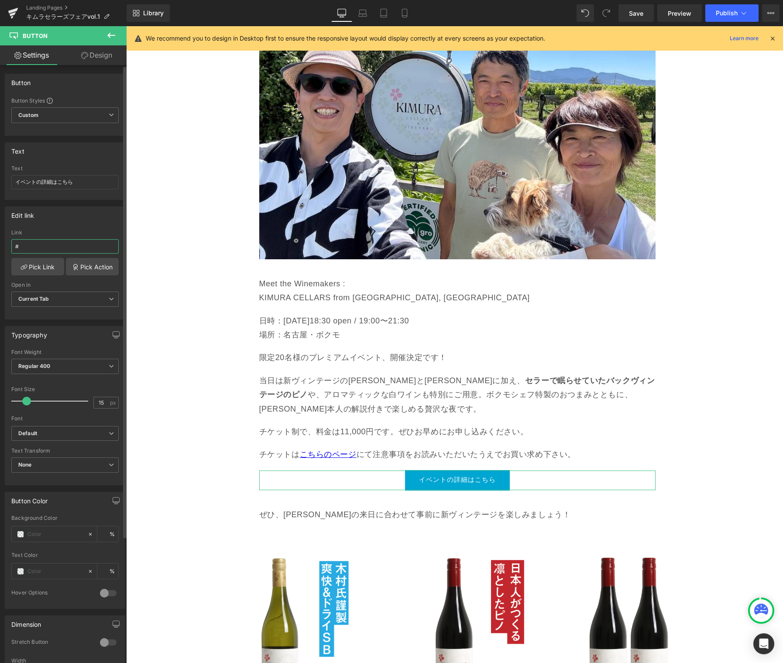
click at [31, 249] on input "#" at bounding box center [64, 246] width 107 height 14
type input "[URL][DOMAIN_NAME]"
click at [31, 266] on link "Pick Link" at bounding box center [37, 266] width 53 height 17
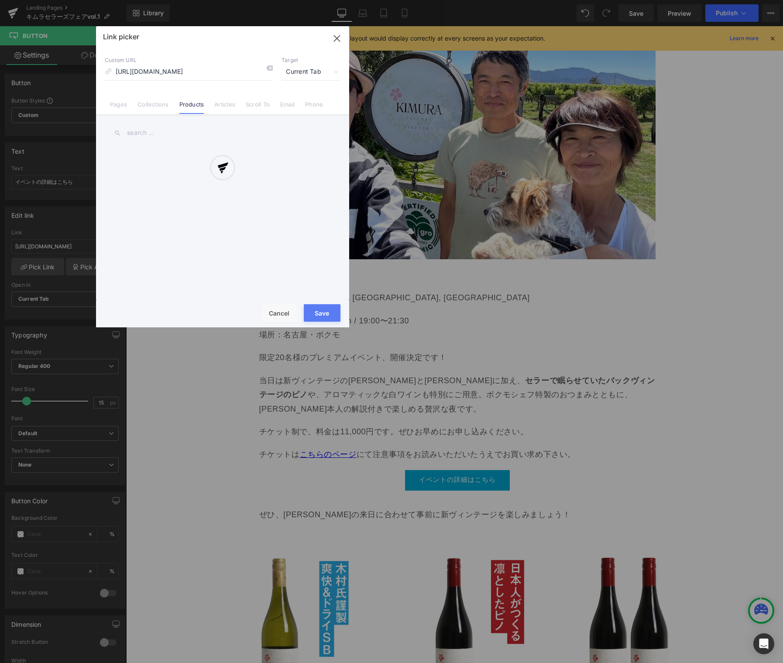
scroll to position [0, 28]
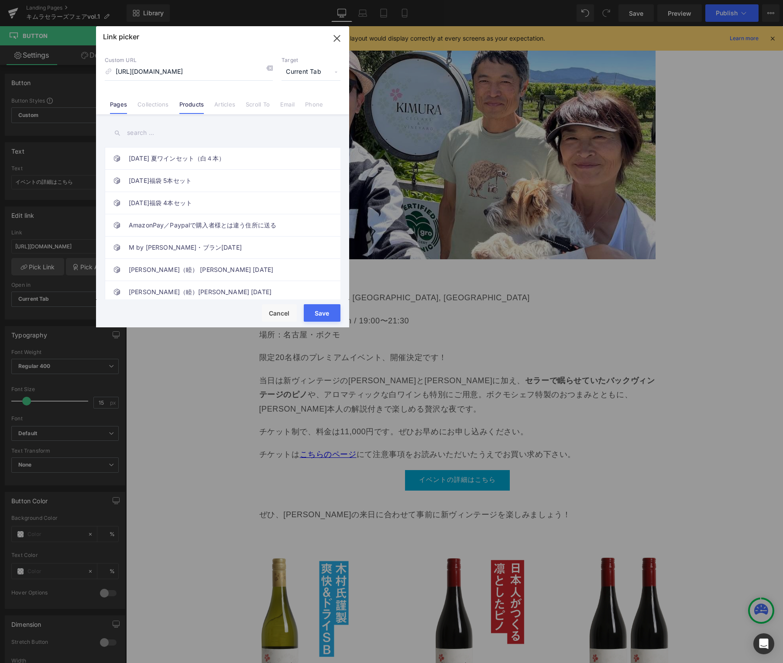
click at [116, 104] on link "Pages" at bounding box center [118, 107] width 17 height 13
click at [196, 107] on link "Products" at bounding box center [191, 107] width 25 height 13
click at [188, 132] on input "text" at bounding box center [223, 133] width 236 height 20
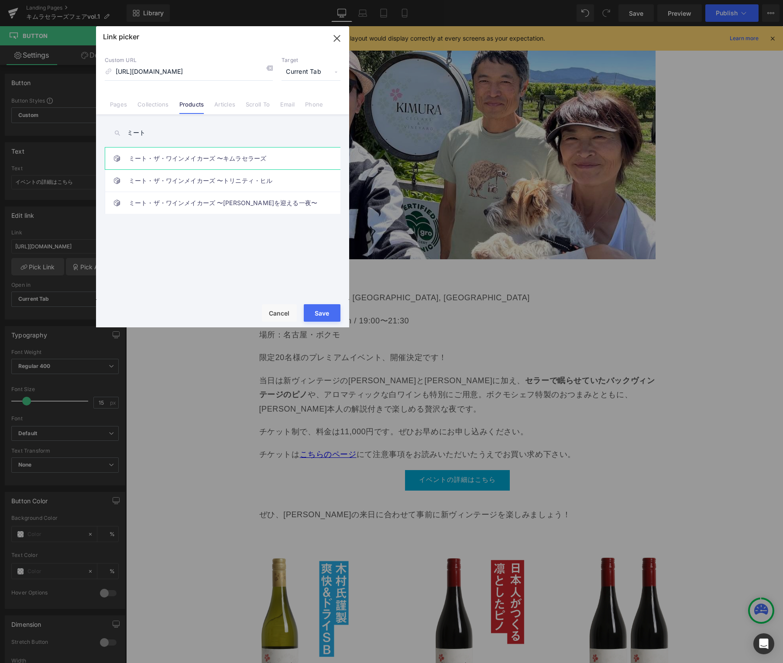
type input "ミート"
click at [208, 156] on link "ミート・ザ・ワインメイカーズ 〜キムラセラーズ" at bounding box center [225, 158] width 192 height 22
click at [318, 311] on button "Save" at bounding box center [322, 312] width 37 height 17
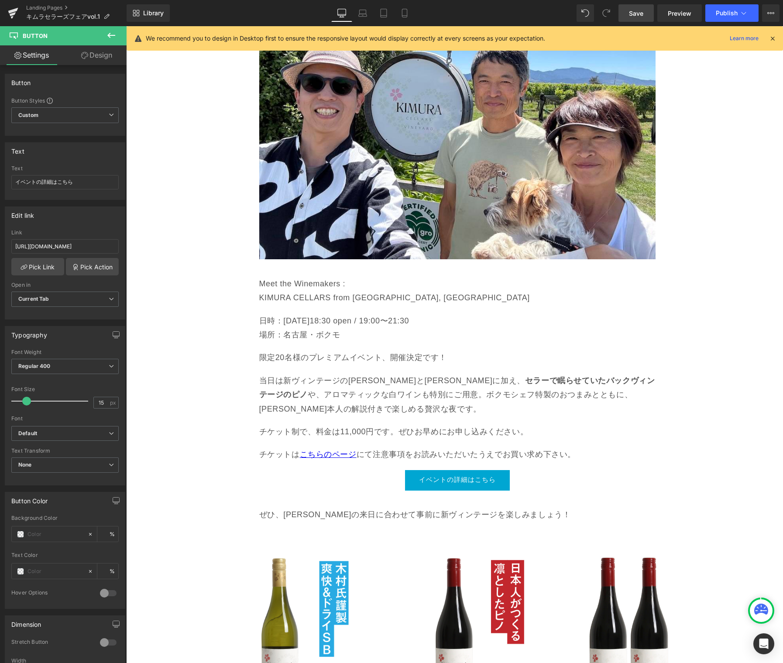
click at [639, 15] on span "Save" at bounding box center [636, 13] width 14 height 9
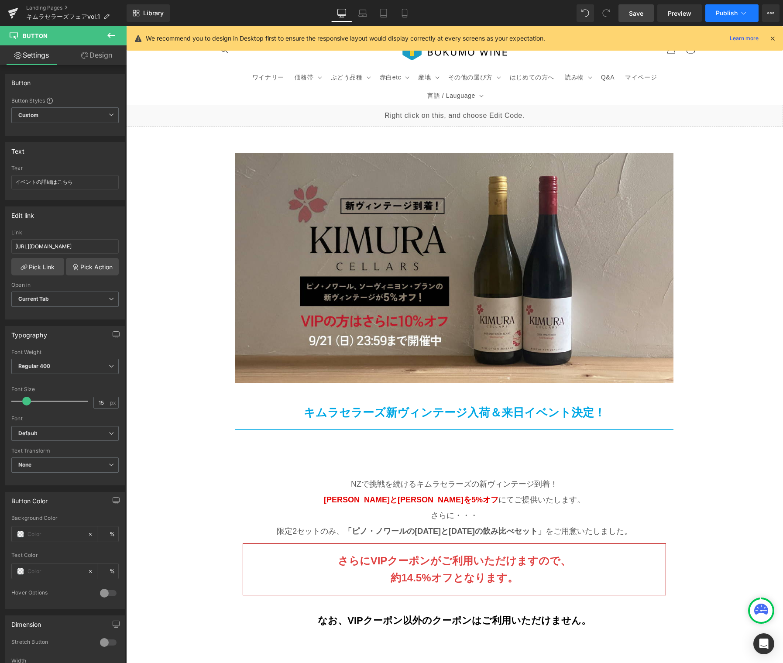
click at [736, 15] on span "Publish" at bounding box center [726, 13] width 22 height 7
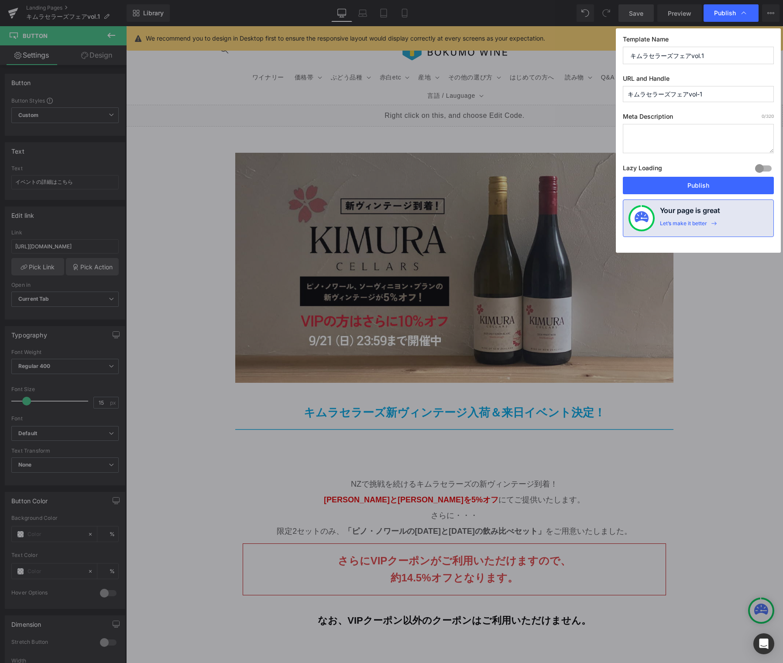
click at [689, 58] on input "キムラセラーズフェアvol.1" at bounding box center [697, 55] width 151 height 17
type input "キムラセラーズフェア vol.1"
click at [688, 93] on input "キムラセラーズフェアvol-1" at bounding box center [697, 94] width 151 height 16
click at [681, 96] on input "キムラセラーズフェア-vol-1" at bounding box center [697, 94] width 151 height 16
type input "kimuracellars-fair-2025-01"
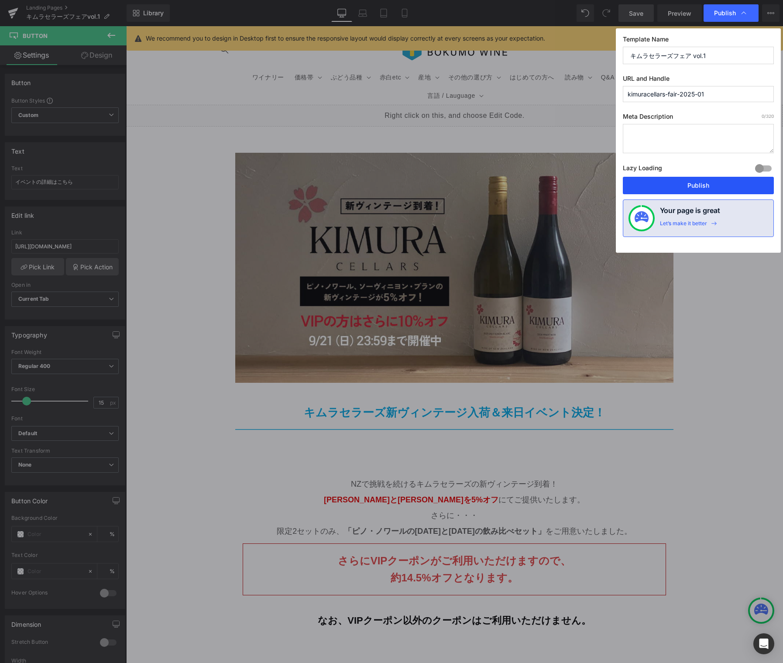
click at [706, 186] on button "Publish" at bounding box center [697, 185] width 151 height 17
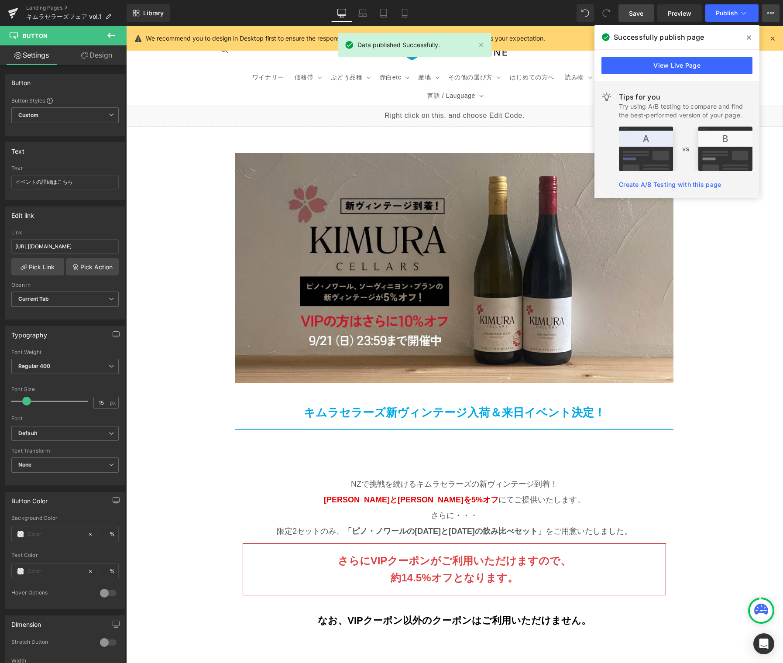
click at [770, 15] on icon at bounding box center [770, 13] width 7 height 7
click at [747, 34] on icon at bounding box center [748, 37] width 4 height 7
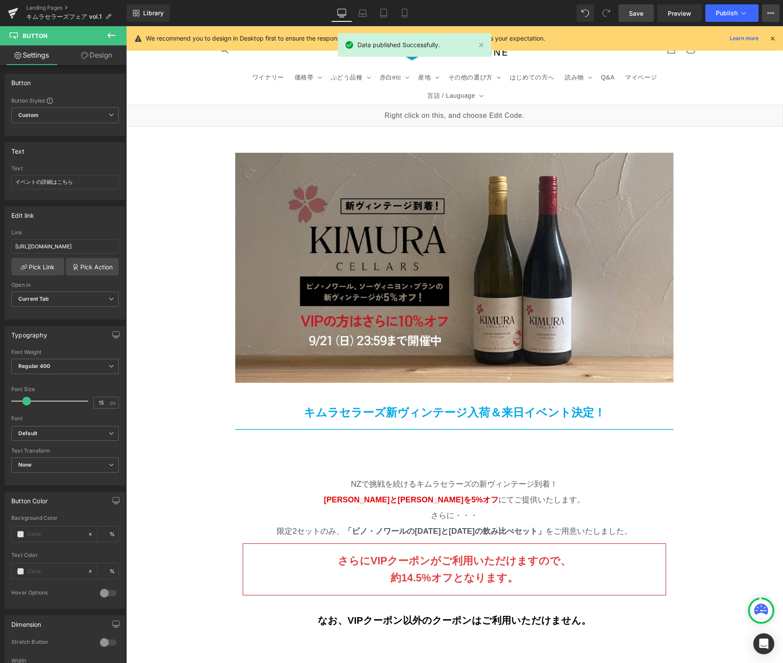
click at [767, 12] on icon at bounding box center [770, 13] width 7 height 7
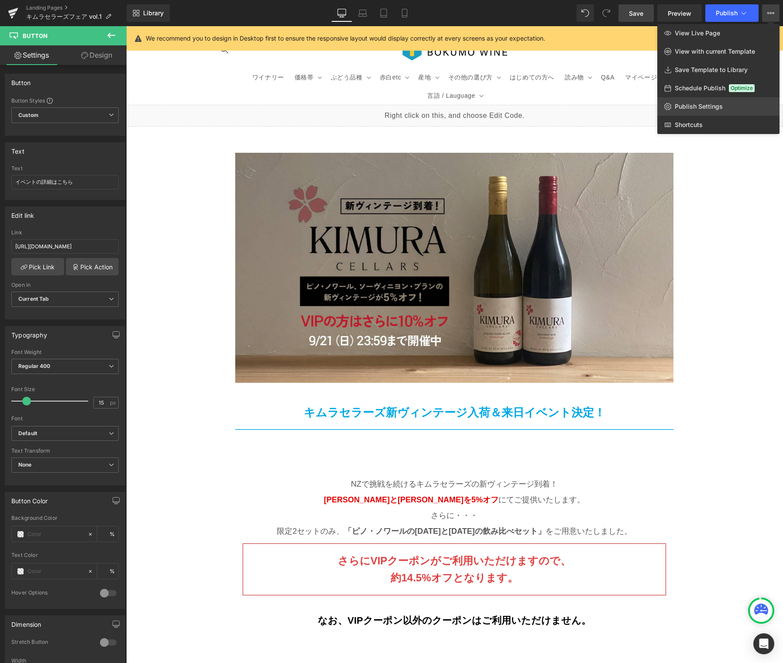
click at [688, 108] on span "Publish Settings" at bounding box center [698, 107] width 48 height 8
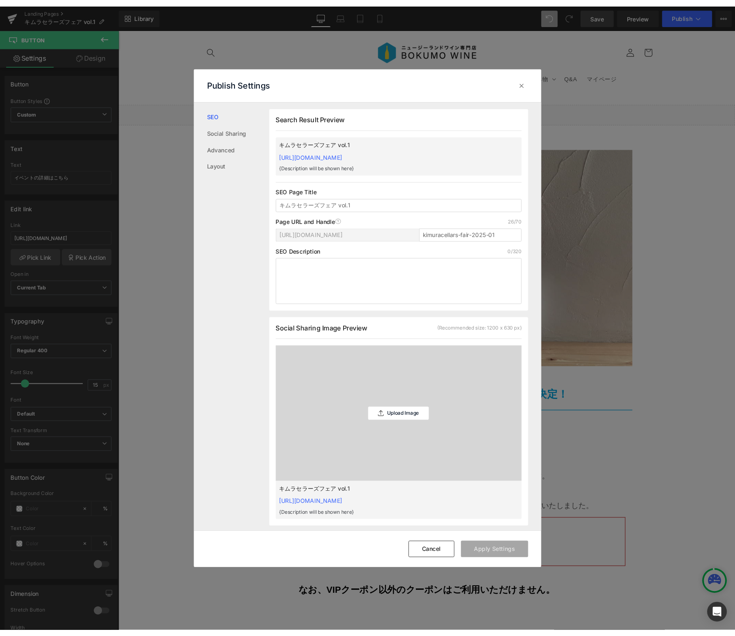
scroll to position [0, 0]
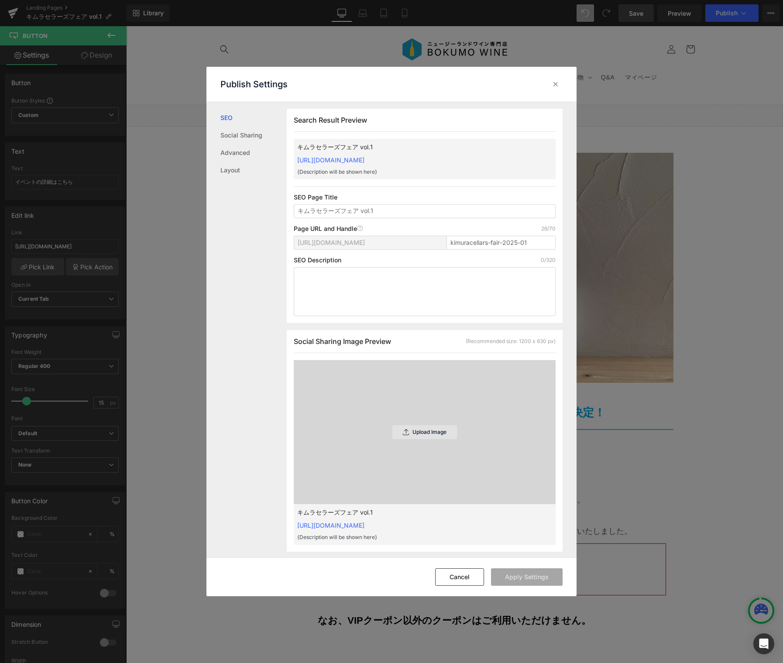
click at [407, 430] on icon at bounding box center [406, 432] width 6 height 6
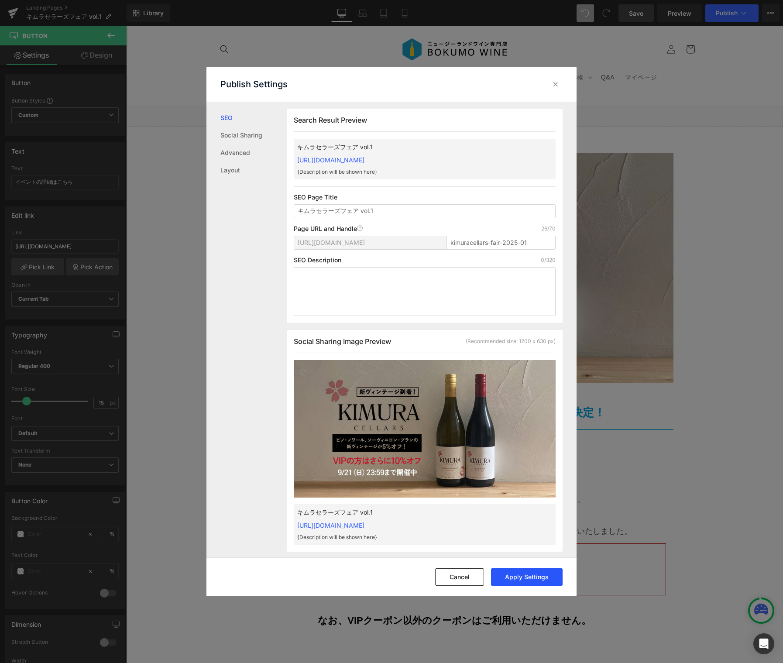
click at [520, 581] on button "Apply Settings" at bounding box center [527, 576] width 72 height 17
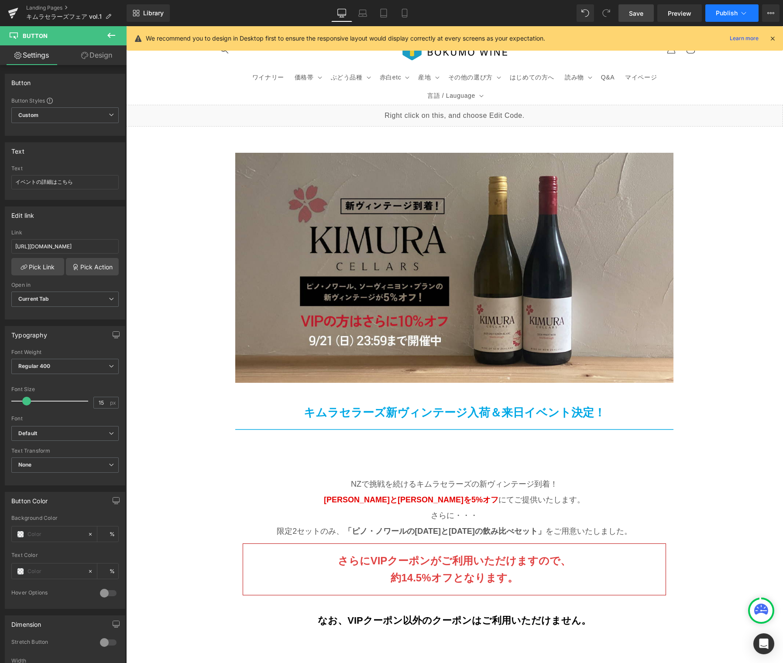
click at [734, 15] on span "Publish" at bounding box center [726, 13] width 22 height 7
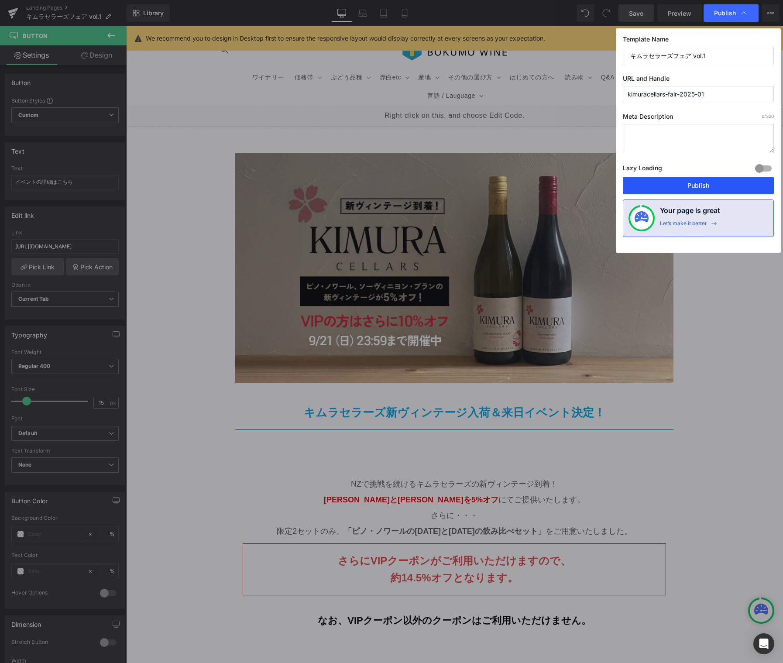
click at [685, 187] on button "Publish" at bounding box center [697, 185] width 151 height 17
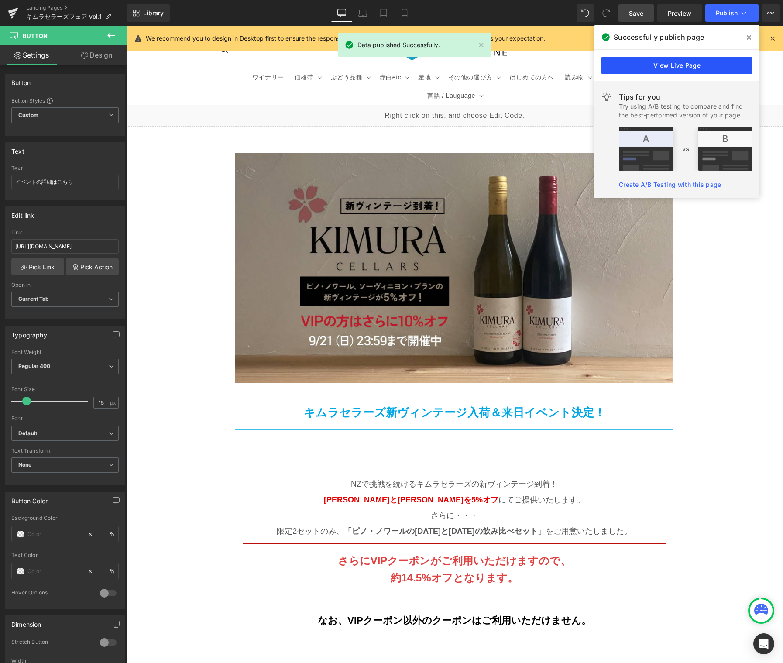
click at [699, 63] on link "View Live Page" at bounding box center [676, 65] width 151 height 17
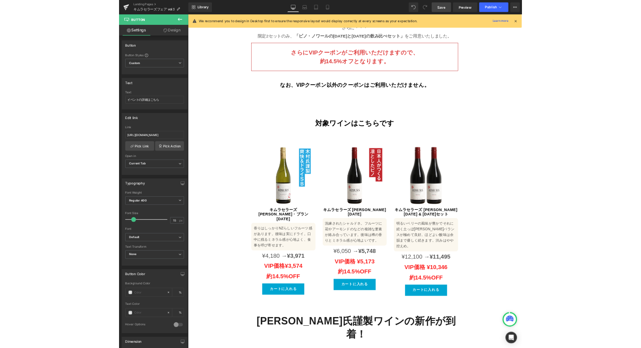
scroll to position [551, 0]
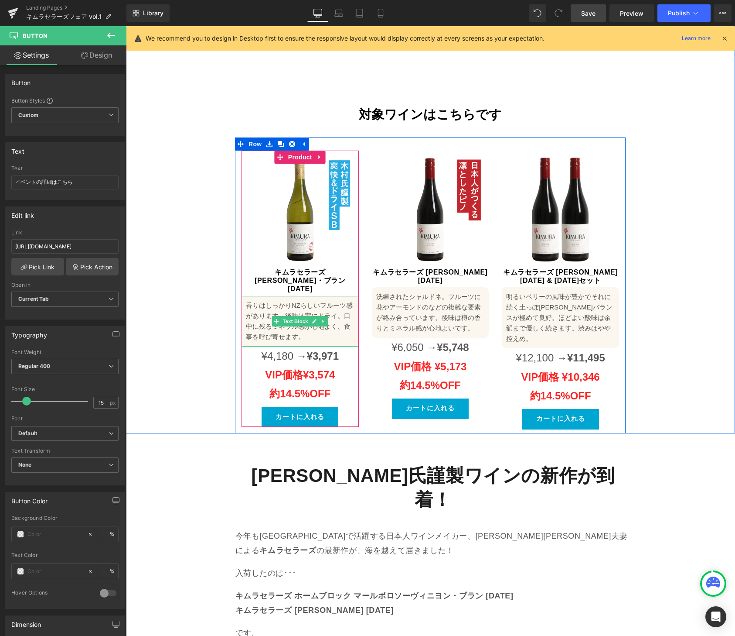
click at [264, 300] on p "香りはしっかりNZらしいフルーツ感があります。後味は実にドライ。口中に残るミネラル感が心地よく、食事を呼び寄せます。" at bounding box center [300, 321] width 109 height 42
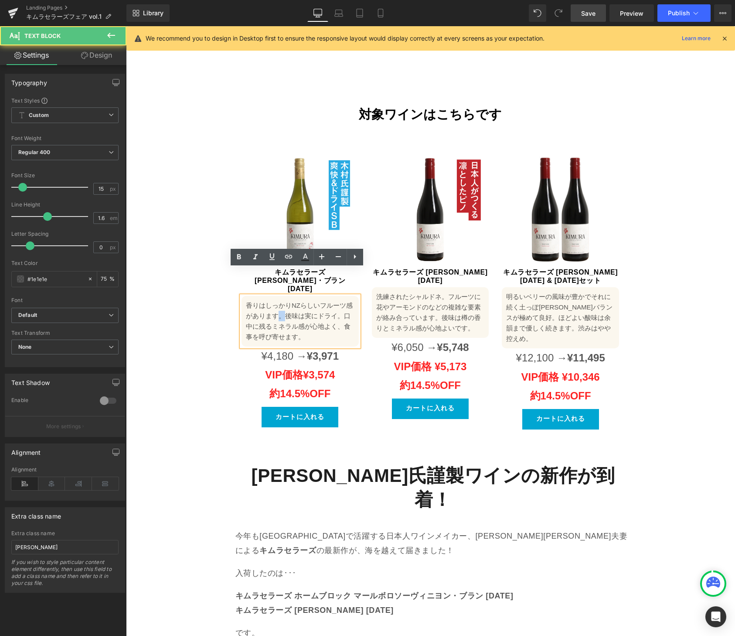
click at [264, 300] on p "香りはしっかりNZらしいフルーツ感があります。後味は実にドライ。口中に残るミネラル感が心地よく、食事を呼び寄せます。" at bounding box center [300, 321] width 109 height 42
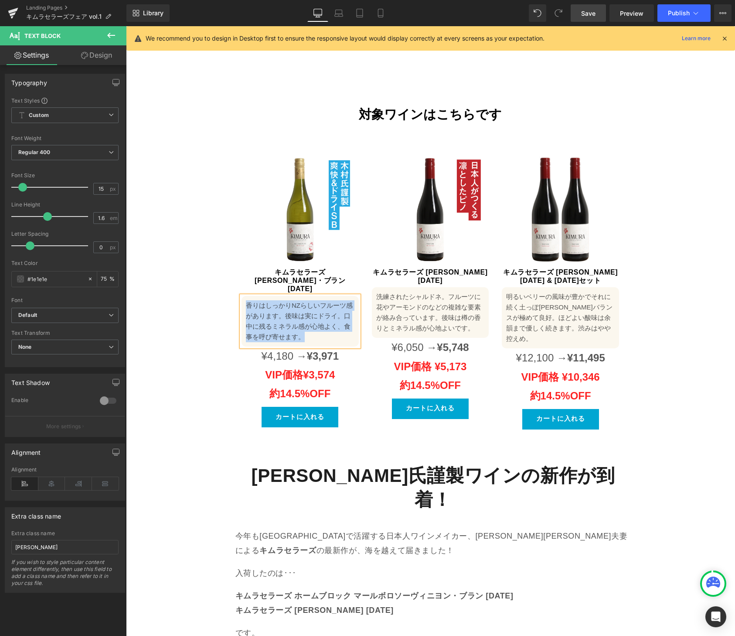
paste div
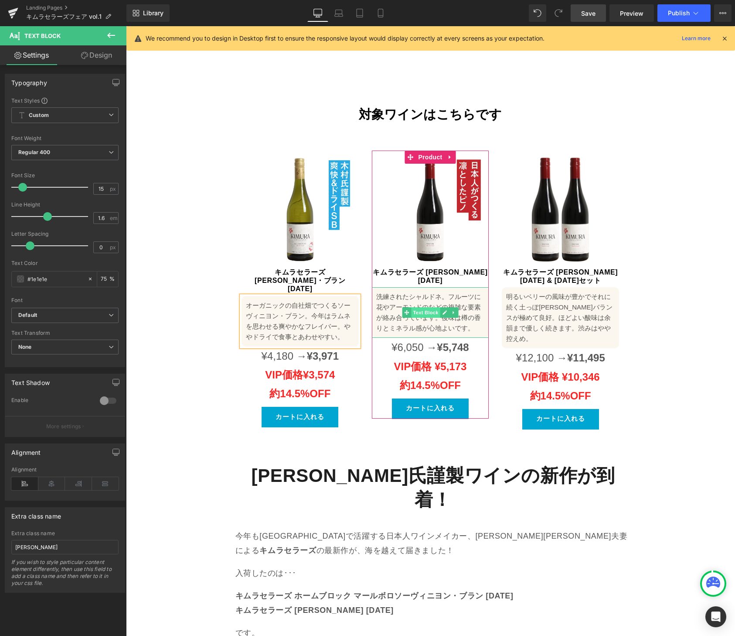
click at [416, 307] on span "Text Block" at bounding box center [425, 312] width 29 height 10
click at [416, 308] on span "Text Block" at bounding box center [425, 313] width 29 height 10
click at [388, 295] on p "洗練されたシャルドネ。フルーツに花やアーモンドのなどの複雑な要素が絡み合っています。後味は樽の香りとミネラル感が心地よいです。" at bounding box center [430, 312] width 109 height 42
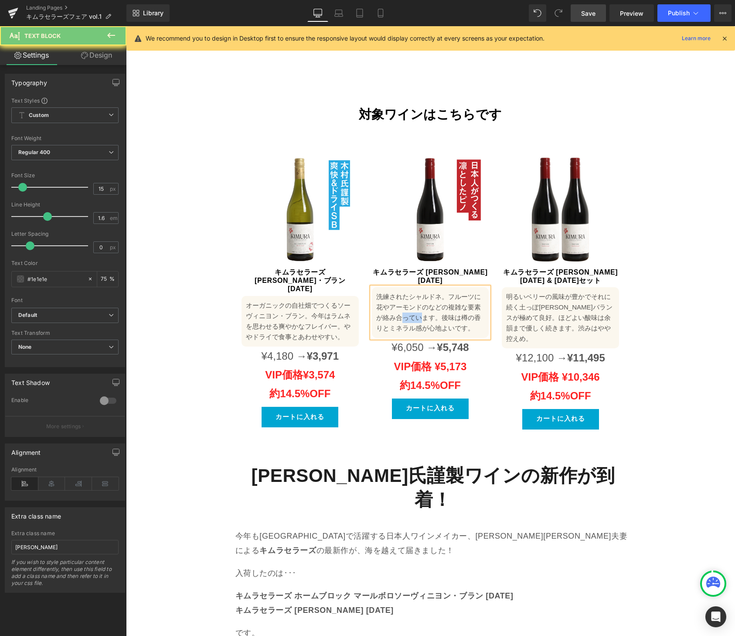
click at [388, 295] on p "洗練されたシャルドネ。フルーツに花やアーモンドのなどの複雑な要素が絡み合っています。後味は樽の香りとミネラル感が心地よいです。" at bounding box center [430, 312] width 109 height 42
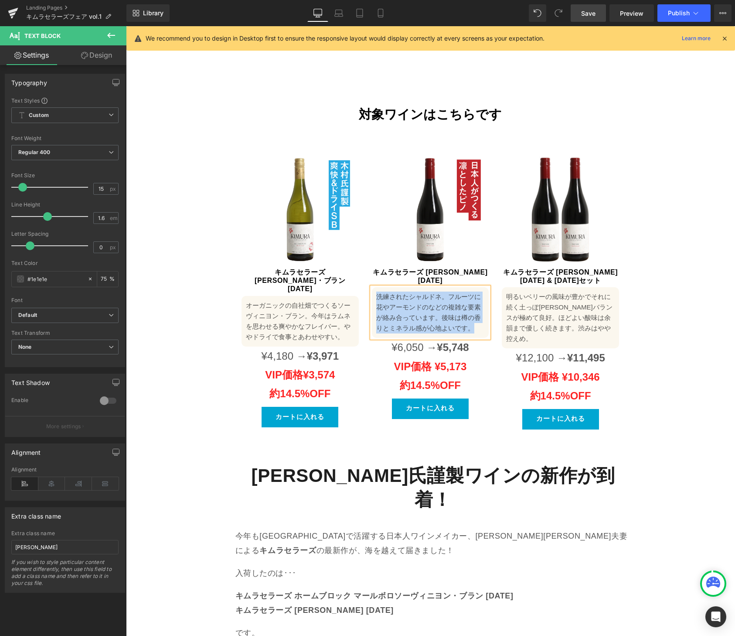
paste div
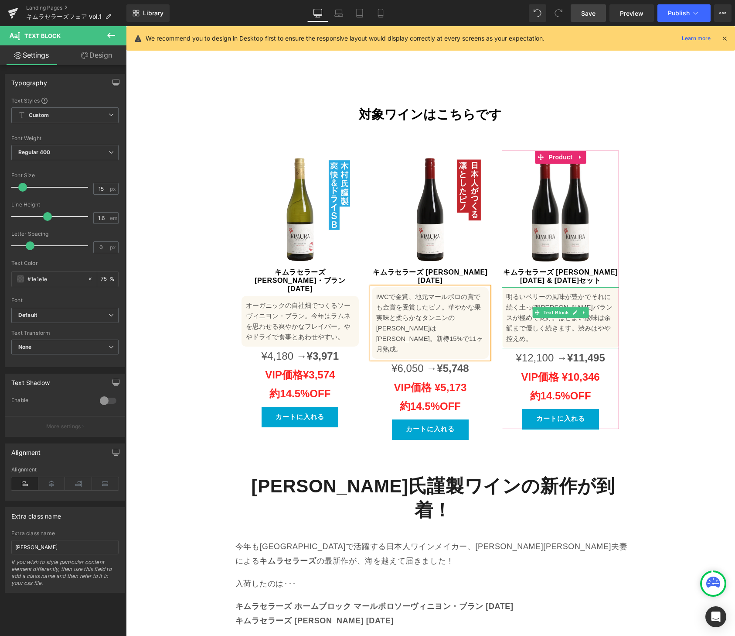
click at [513, 293] on p "明るいベリーの風味が豊かでそれに続く土っぽ[PERSON_NAME]バランスが極めて良好。ほどよい酸味は余韻まで優しく続きます。渋みはやや控えめ。" at bounding box center [560, 317] width 109 height 52
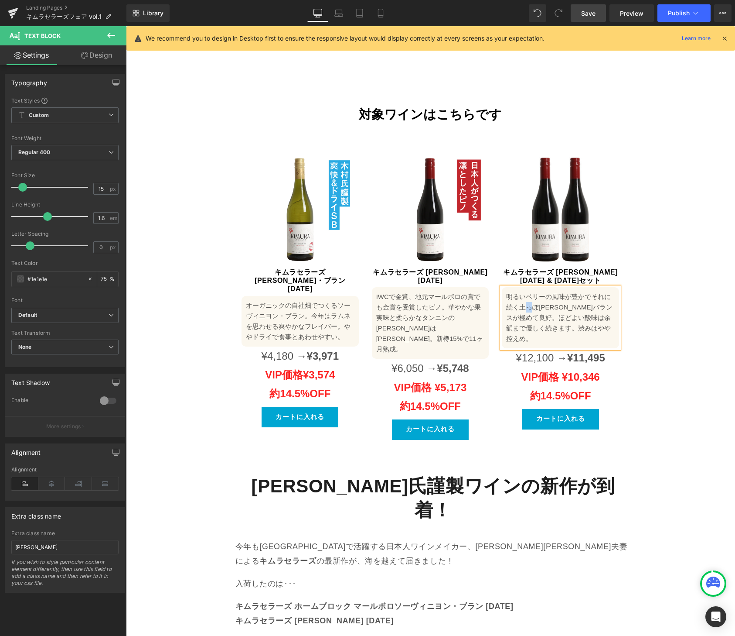
click at [512, 293] on p "明るいベリーの風味が豊かでそれに続く土っぽ[PERSON_NAME]バランスが極めて良好。ほどよい酸味は余韻まで優しく続きます。渋みはやや控えめ。" at bounding box center [560, 317] width 109 height 52
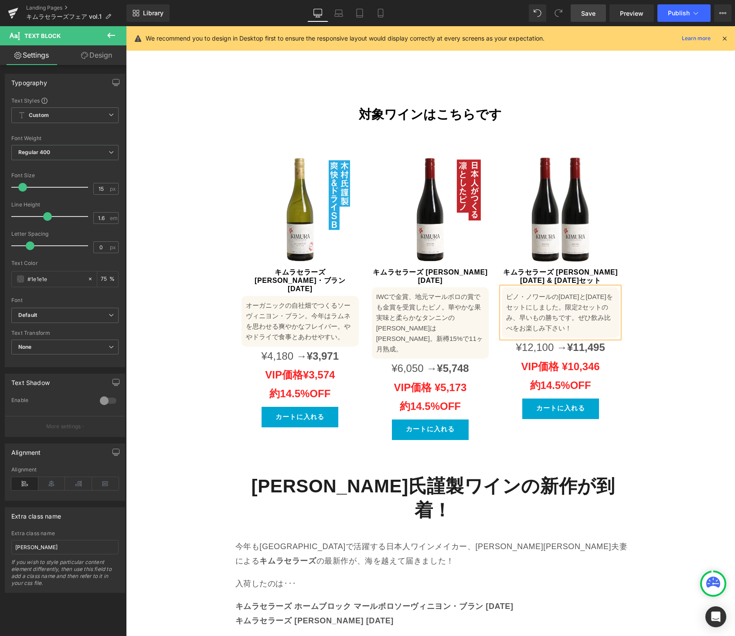
click at [675, 367] on div "Image Image キムラセラーズ新ヴィンテージ入荷＆来日イベント決定！ Text Block Row NZで挑戦を続けるキムラセラーズの新ヴィンテージ到…" at bounding box center [430, 9] width 609 height 868
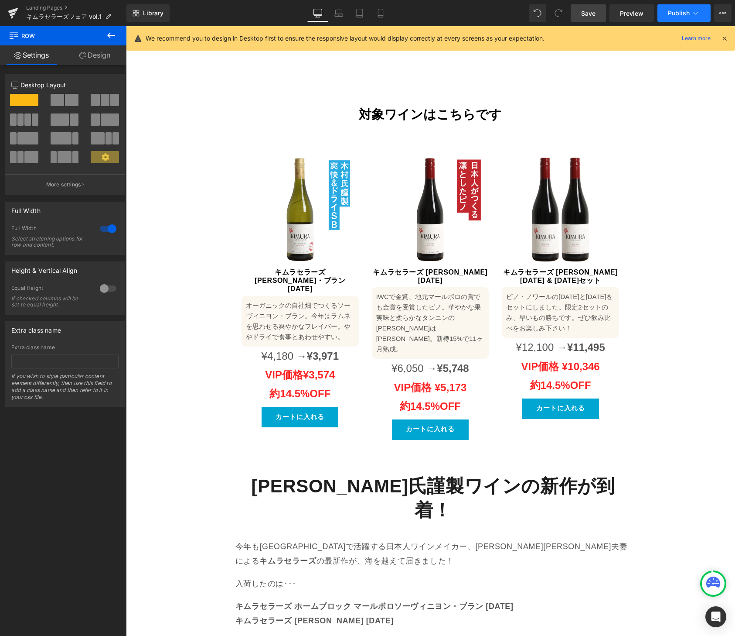
click at [689, 10] on span "Publish" at bounding box center [679, 13] width 22 height 7
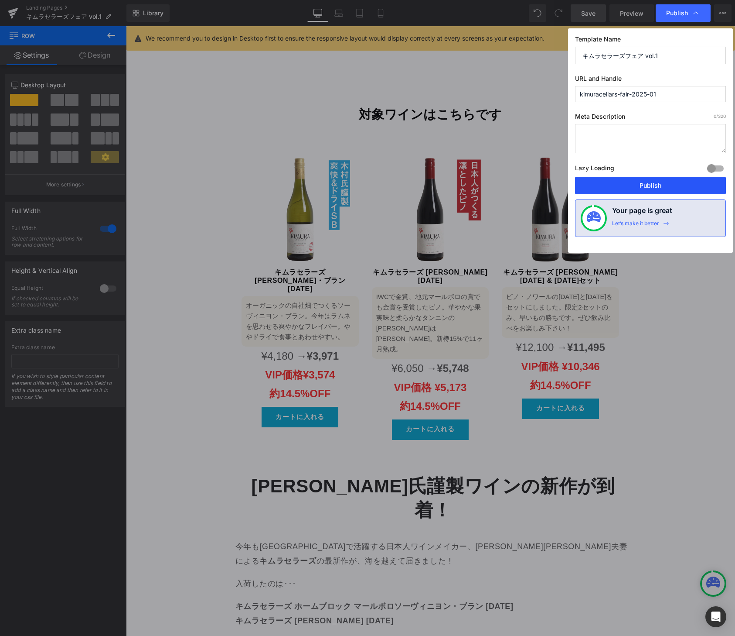
click at [646, 185] on button "Publish" at bounding box center [650, 185] width 151 height 17
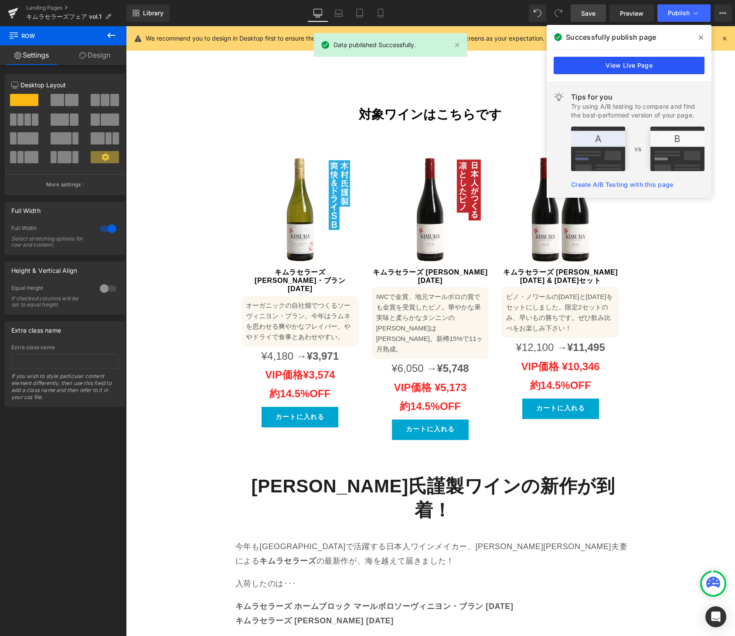
click at [639, 64] on link "View Live Page" at bounding box center [629, 65] width 151 height 17
